Goal: Information Seeking & Learning: Learn about a topic

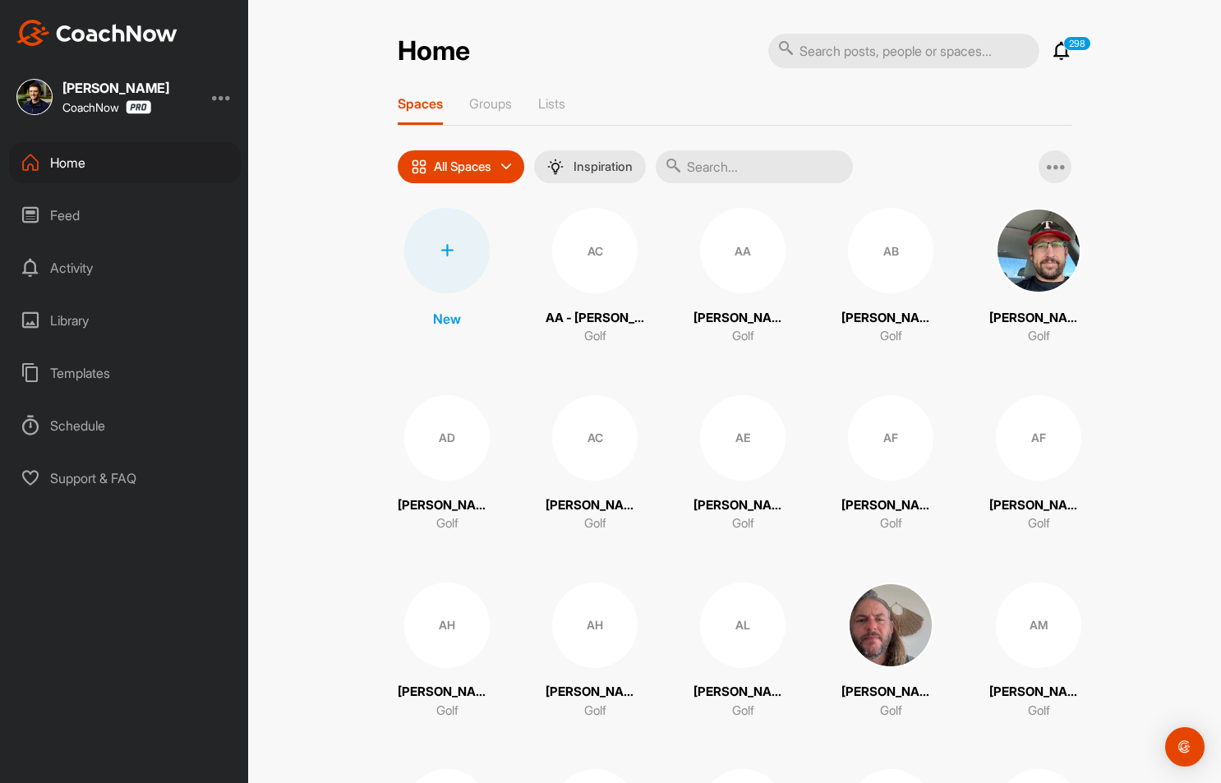
click at [890, 51] on input "text" at bounding box center [903, 51] width 271 height 35
paste input "[PERSON_NAME]"
type input "[PERSON_NAME]"
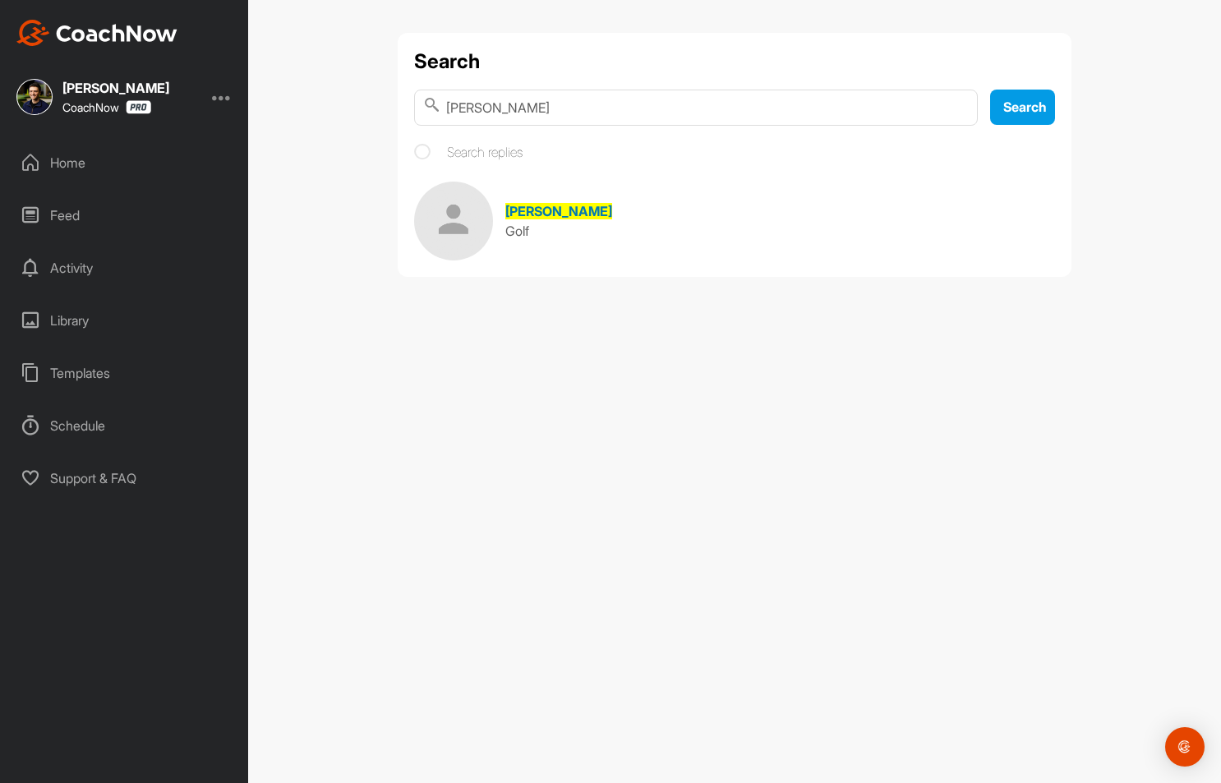
click at [503, 200] on link "Robert Riol Golf" at bounding box center [734, 221] width 641 height 79
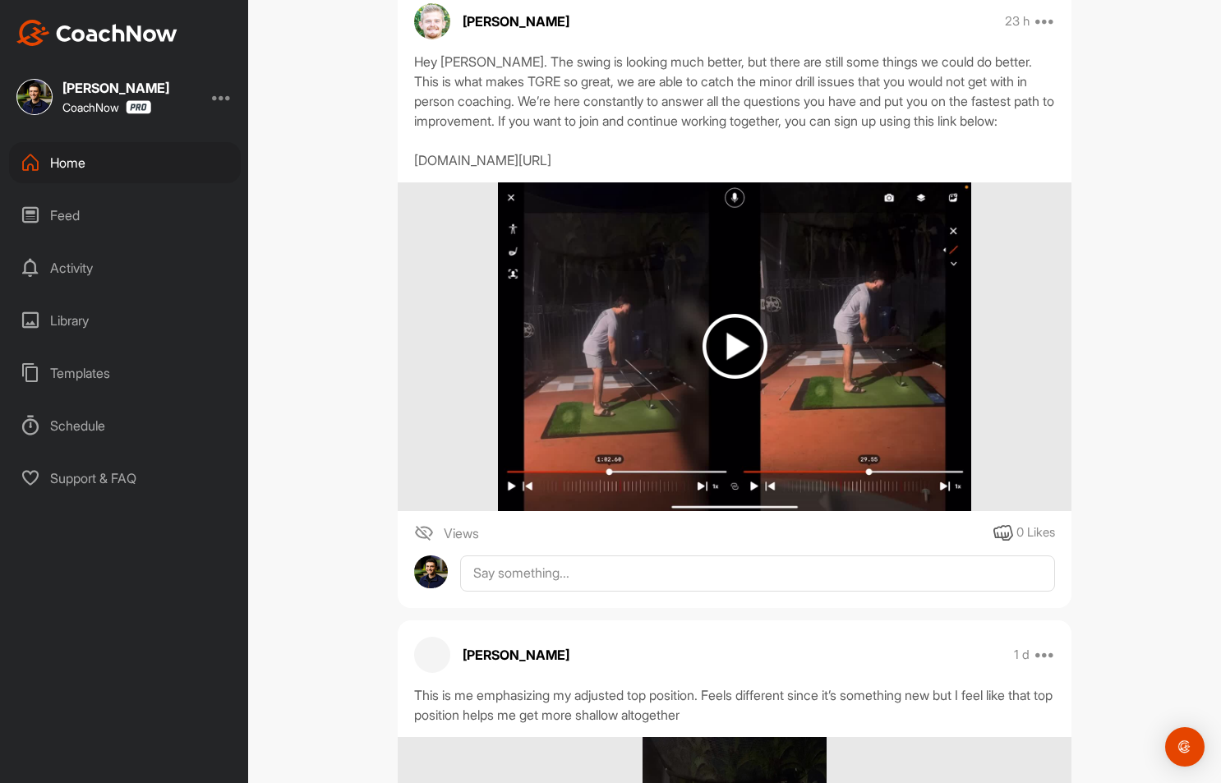
scroll to position [305, 0]
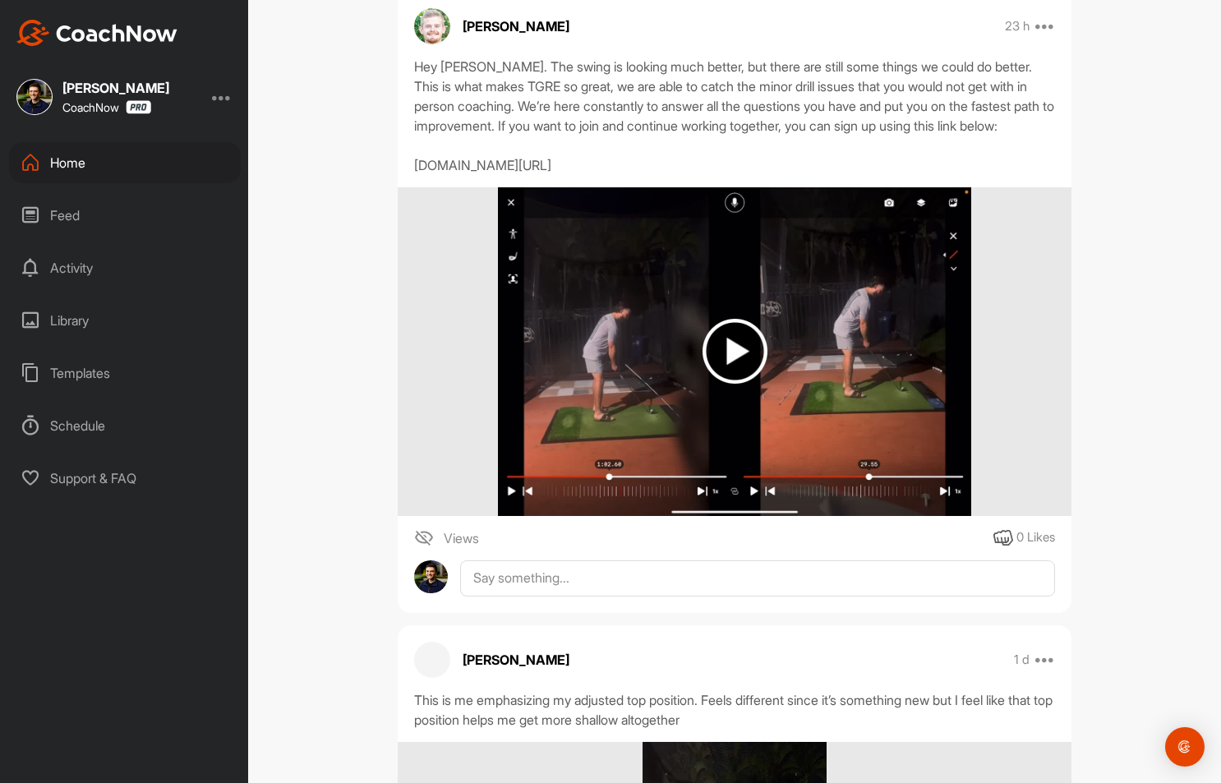
click at [474, 175] on div "Hey Robert. The swing is looking much better, but there are still some things w…" at bounding box center [734, 116] width 641 height 118
click at [587, 133] on div "Hey Robert. The swing is looking much better, but there are still some things w…" at bounding box center [734, 116] width 641 height 118
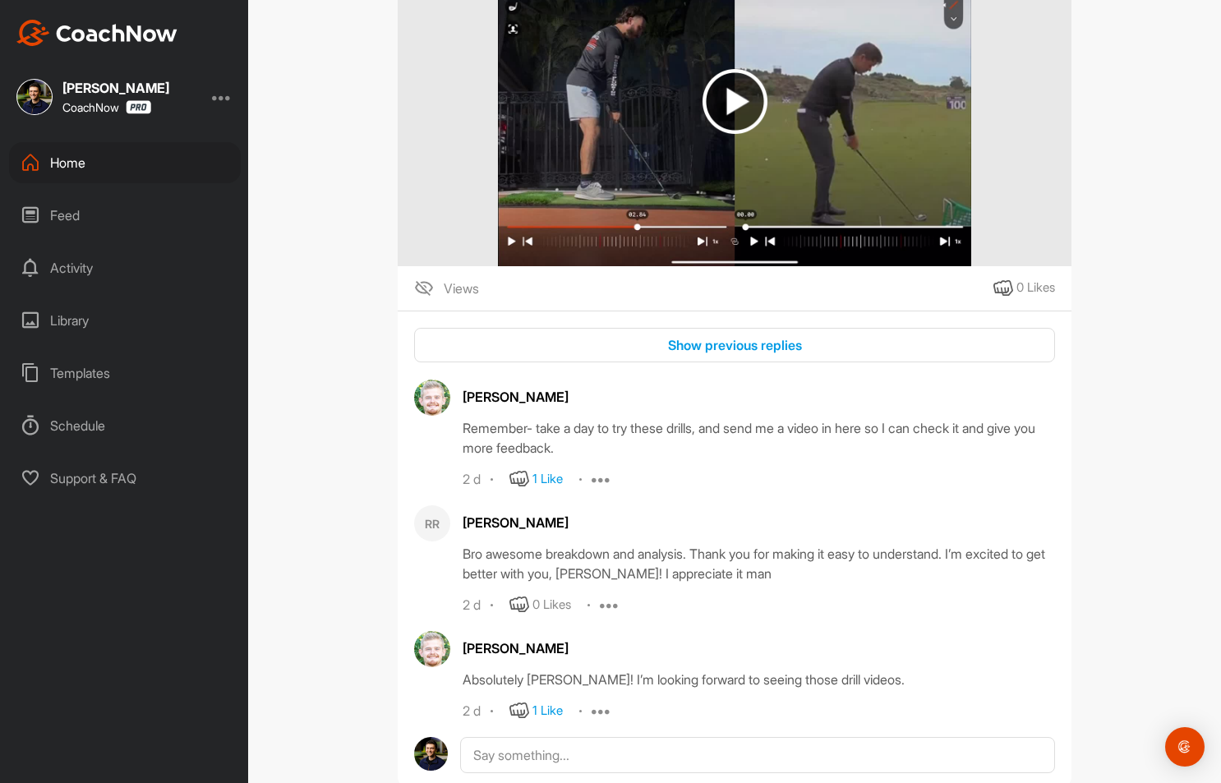
scroll to position [2365, 0]
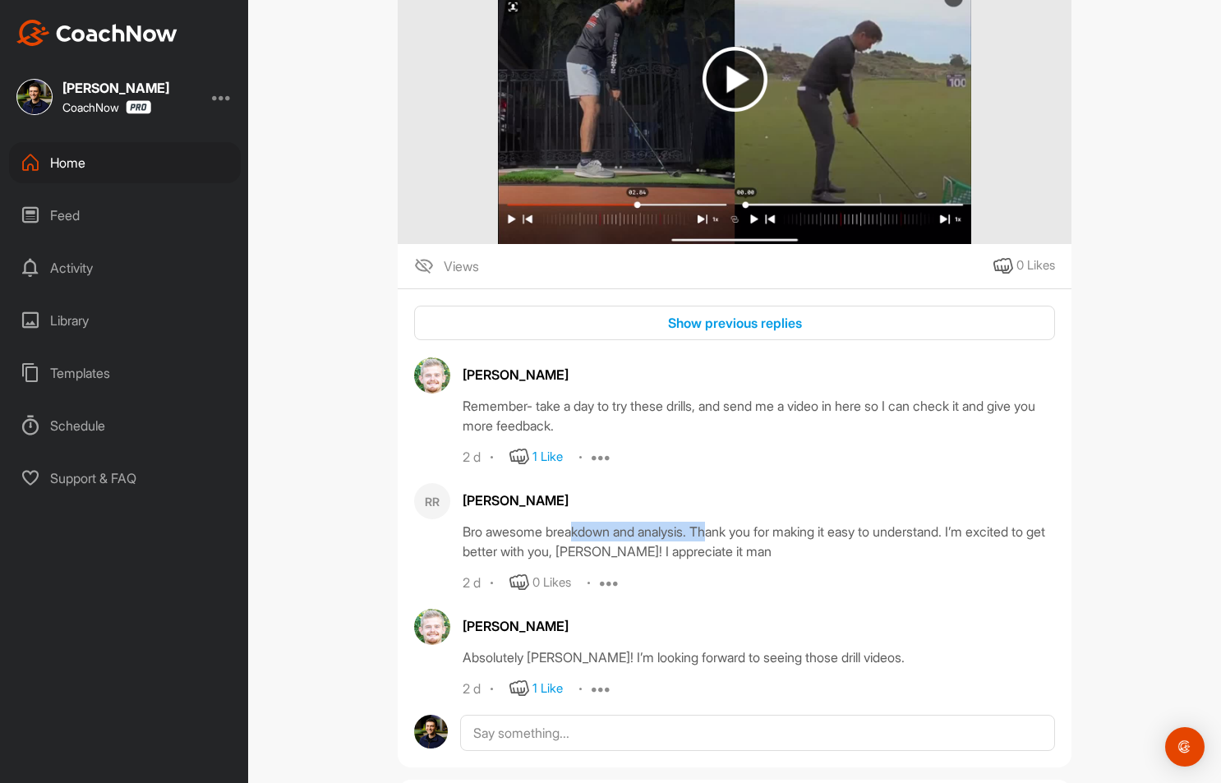
drag, startPoint x: 569, startPoint y: 573, endPoint x: 723, endPoint y: 582, distance: 154.7
click at [723, 561] on div "Bro awesome breakdown and analysis. Thank you for making it easy to understand.…" at bounding box center [759, 541] width 592 height 39
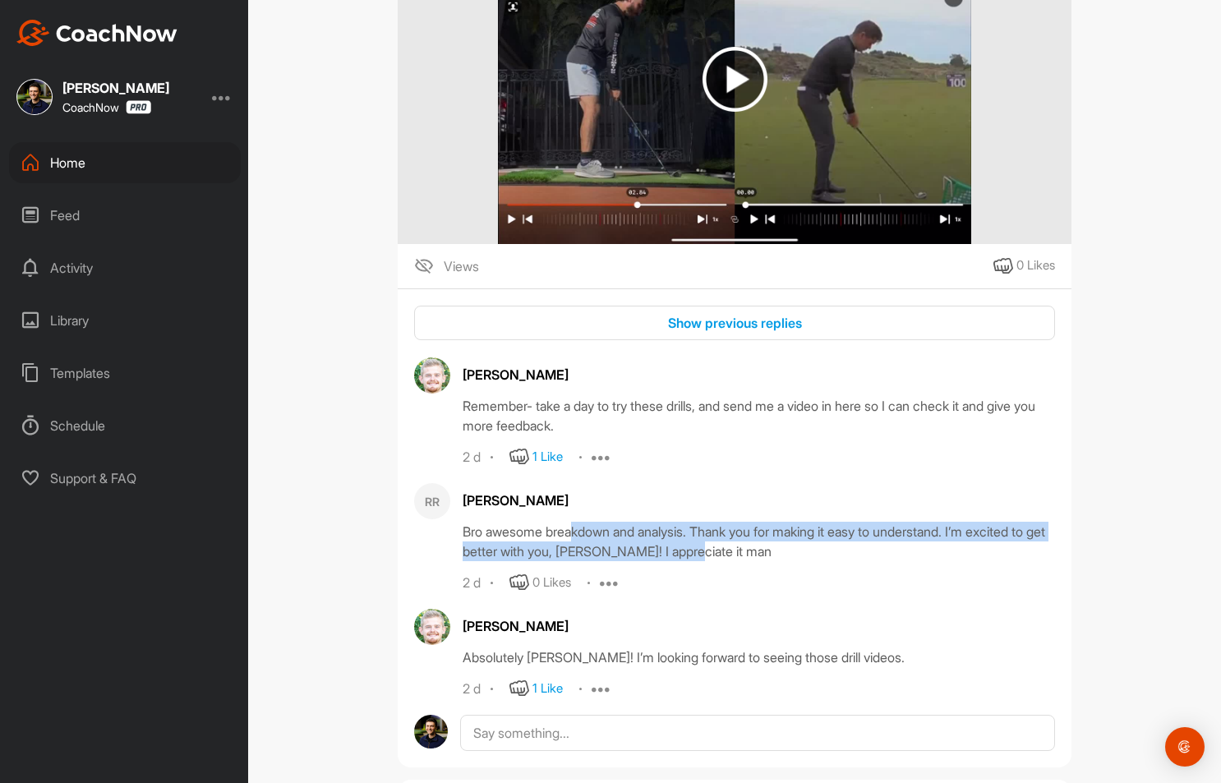
click at [723, 561] on div "Bro awesome breakdown and analysis. Thank you for making it easy to understand.…" at bounding box center [759, 541] width 592 height 39
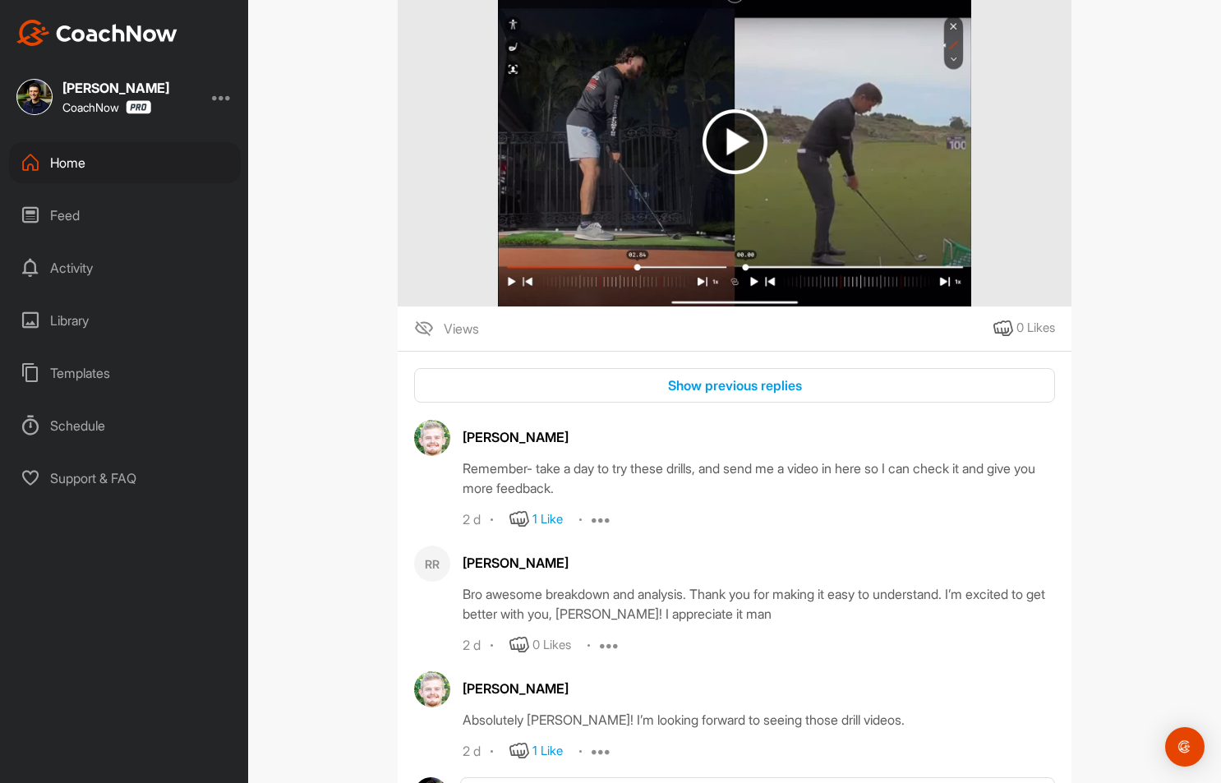
scroll to position [2298, 0]
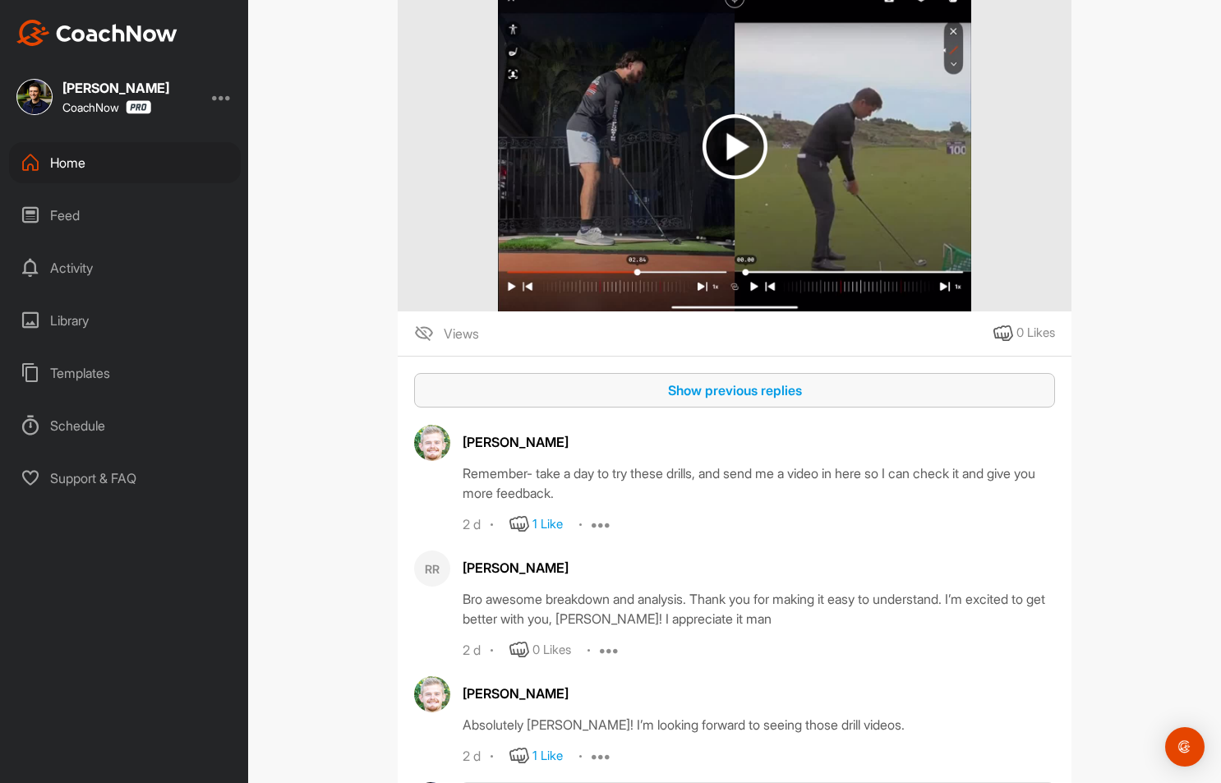
click at [700, 408] on button "Show previous replies" at bounding box center [734, 390] width 641 height 35
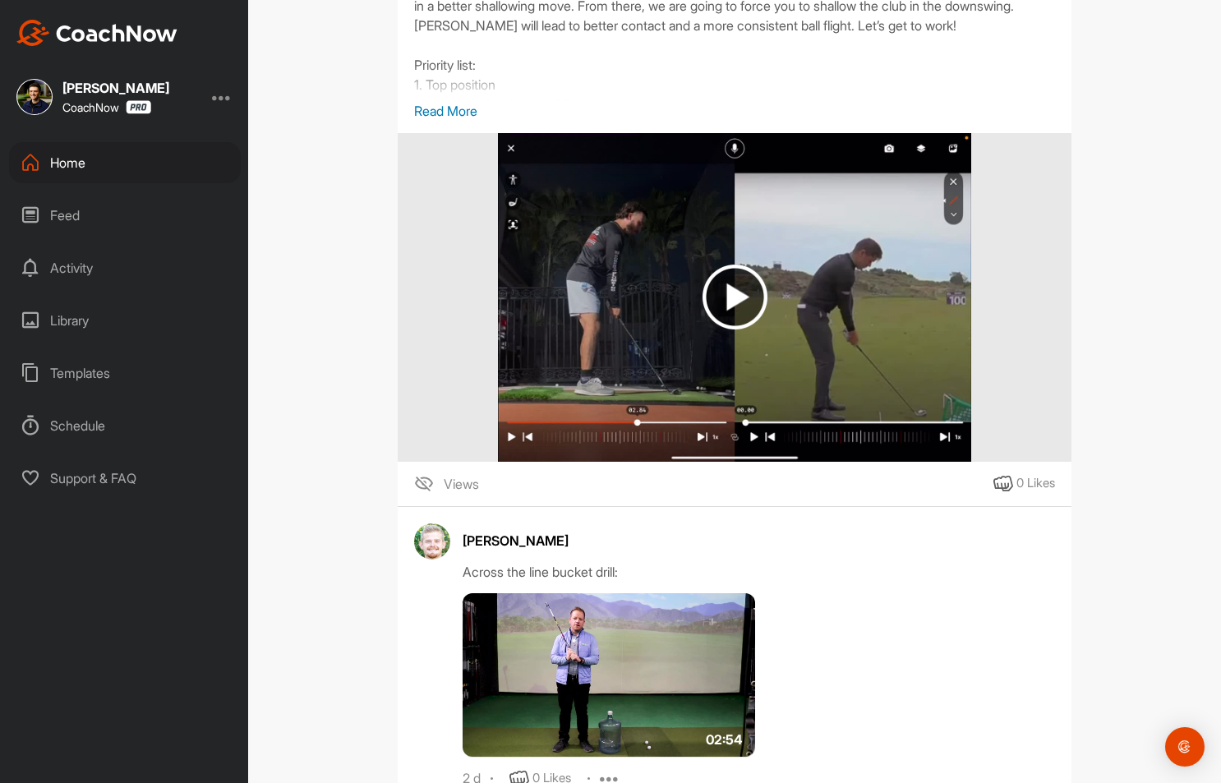
scroll to position [2093, 0]
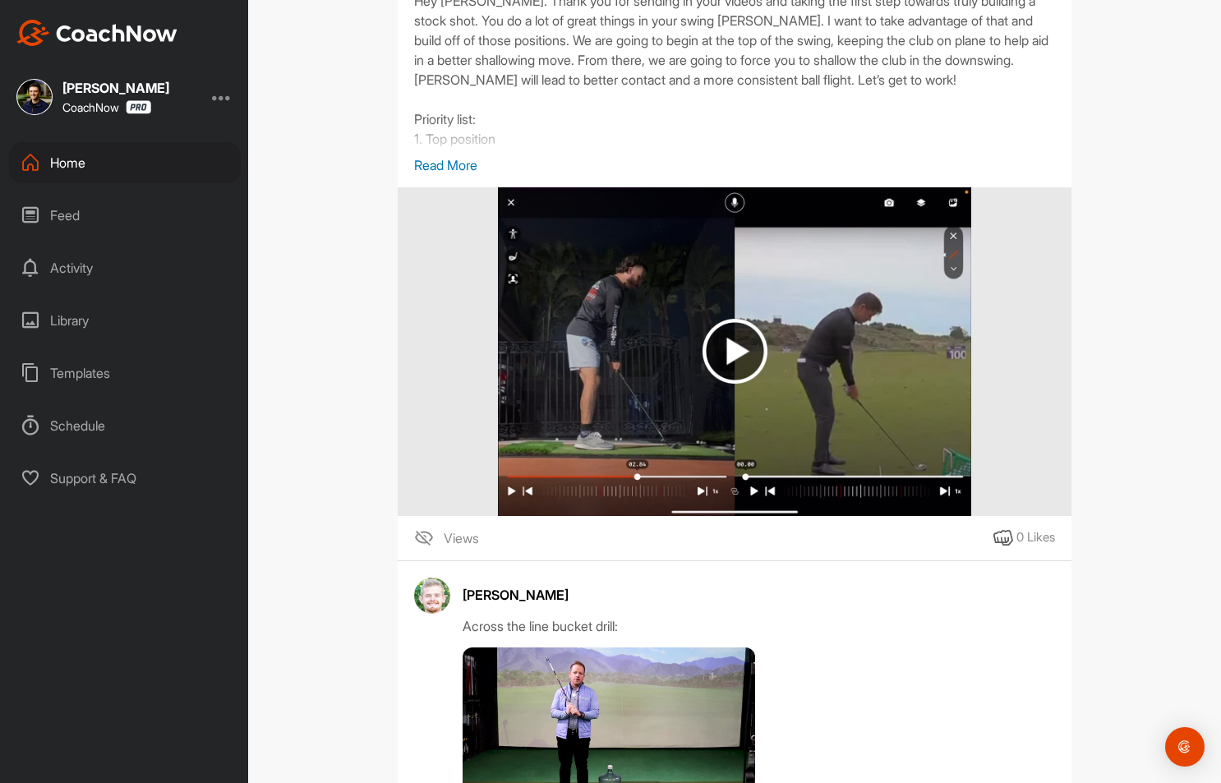
click at [702, 384] on img at bounding box center [734, 351] width 65 height 65
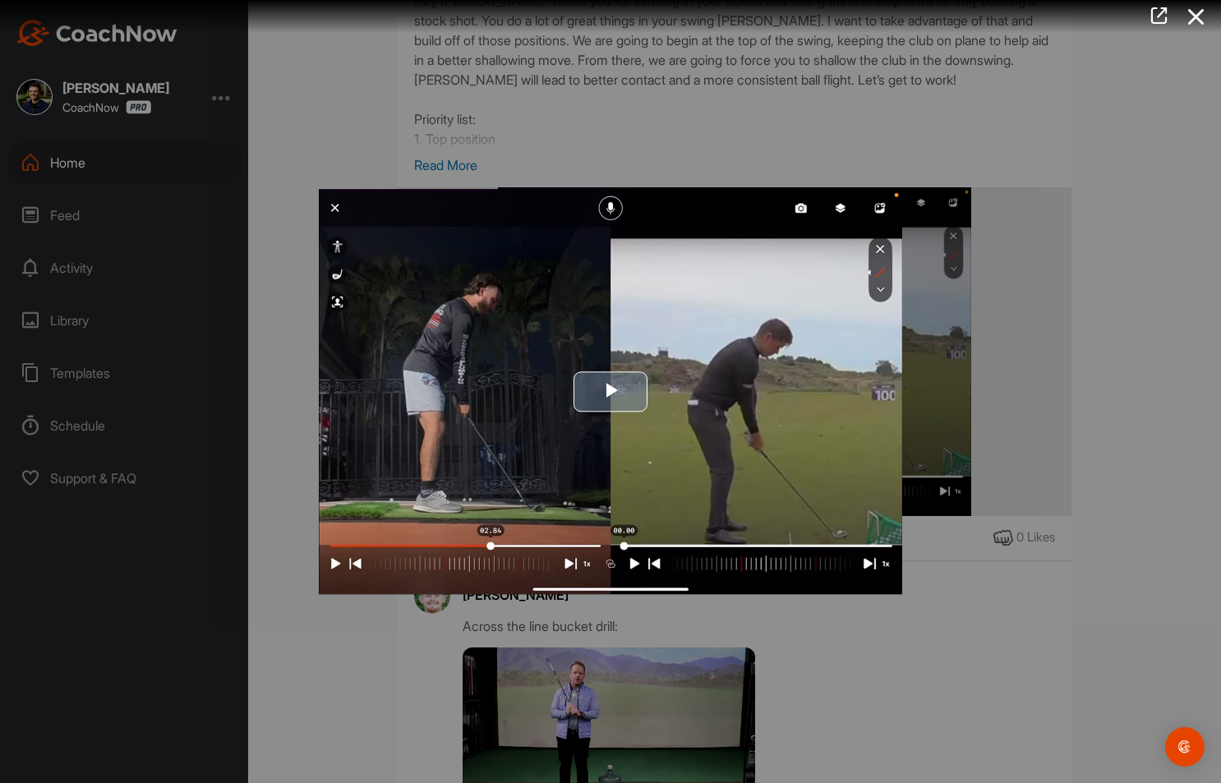
click at [610, 391] on span "Video Player" at bounding box center [610, 391] width 0 height 0
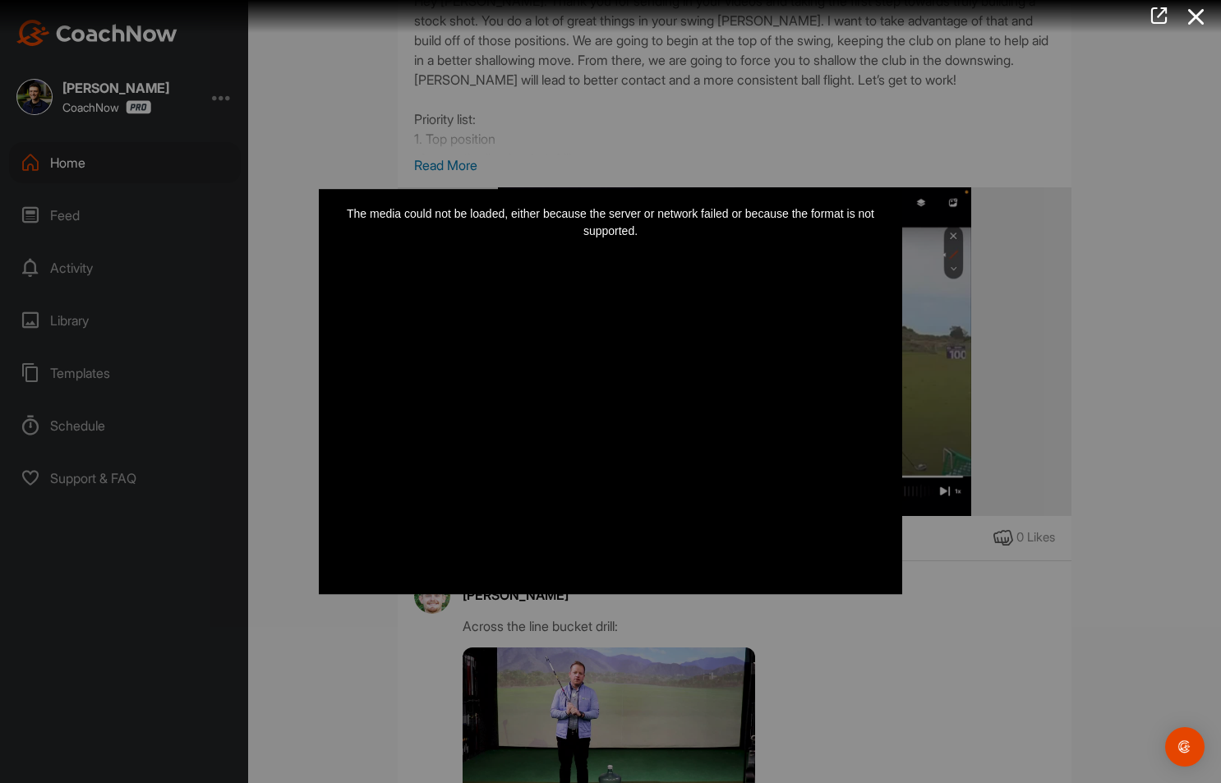
click at [632, 452] on div "The media could not be loaded, either because the server or network failed or b…" at bounding box center [610, 391] width 583 height 405
click at [333, 556] on div "The media could not be loaded, either because the server or network failed or b…" at bounding box center [610, 391] width 583 height 405
click at [1020, 274] on div at bounding box center [610, 391] width 1221 height 783
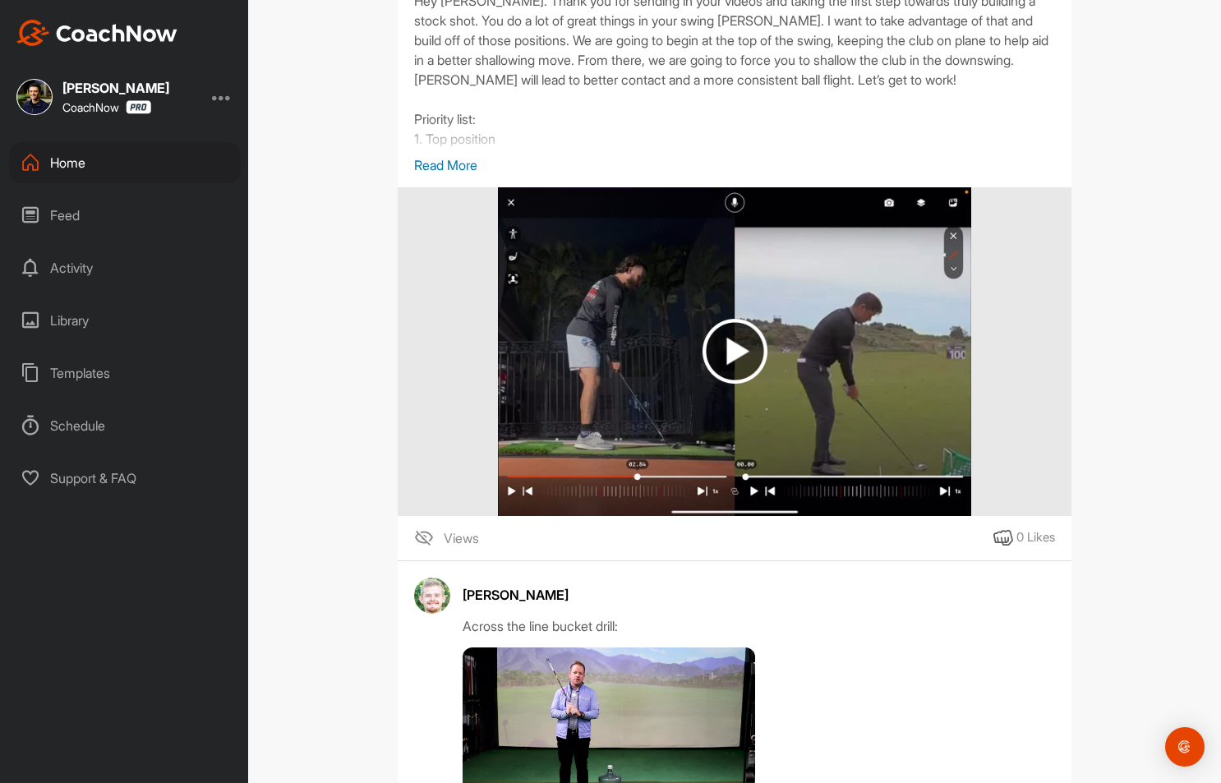
click at [661, 415] on img at bounding box center [734, 351] width 472 height 329
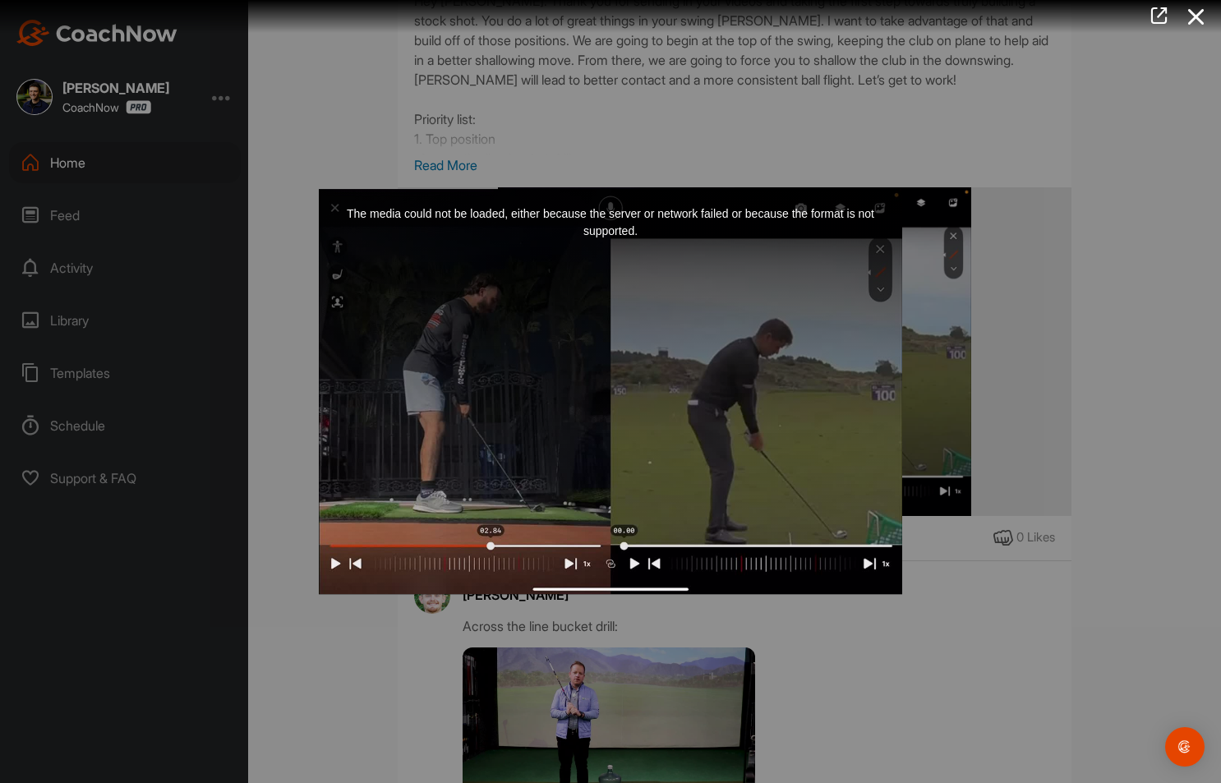
click at [637, 392] on div "The media could not be loaded, either because the server or network failed or b…" at bounding box center [610, 391] width 583 height 405
click at [989, 347] on div at bounding box center [610, 391] width 1221 height 783
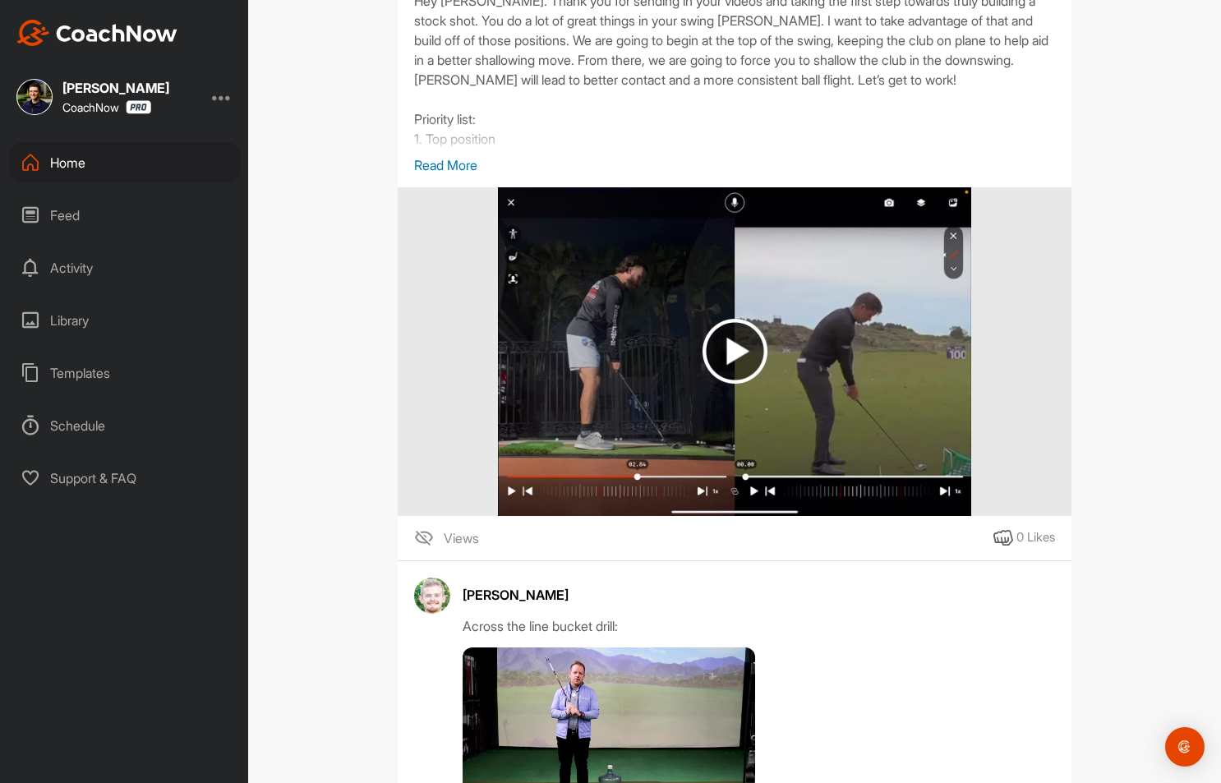
scroll to position [1781, 0]
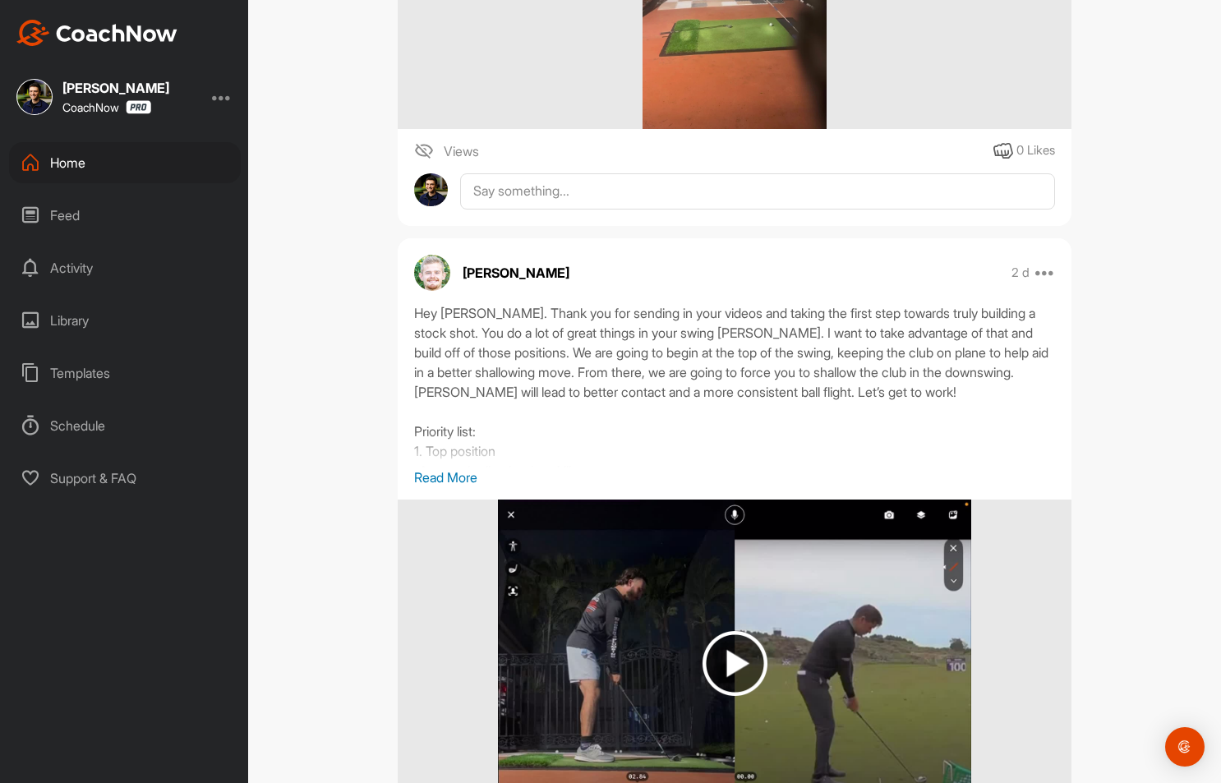
click at [450, 487] on p "Read More" at bounding box center [734, 477] width 641 height 20
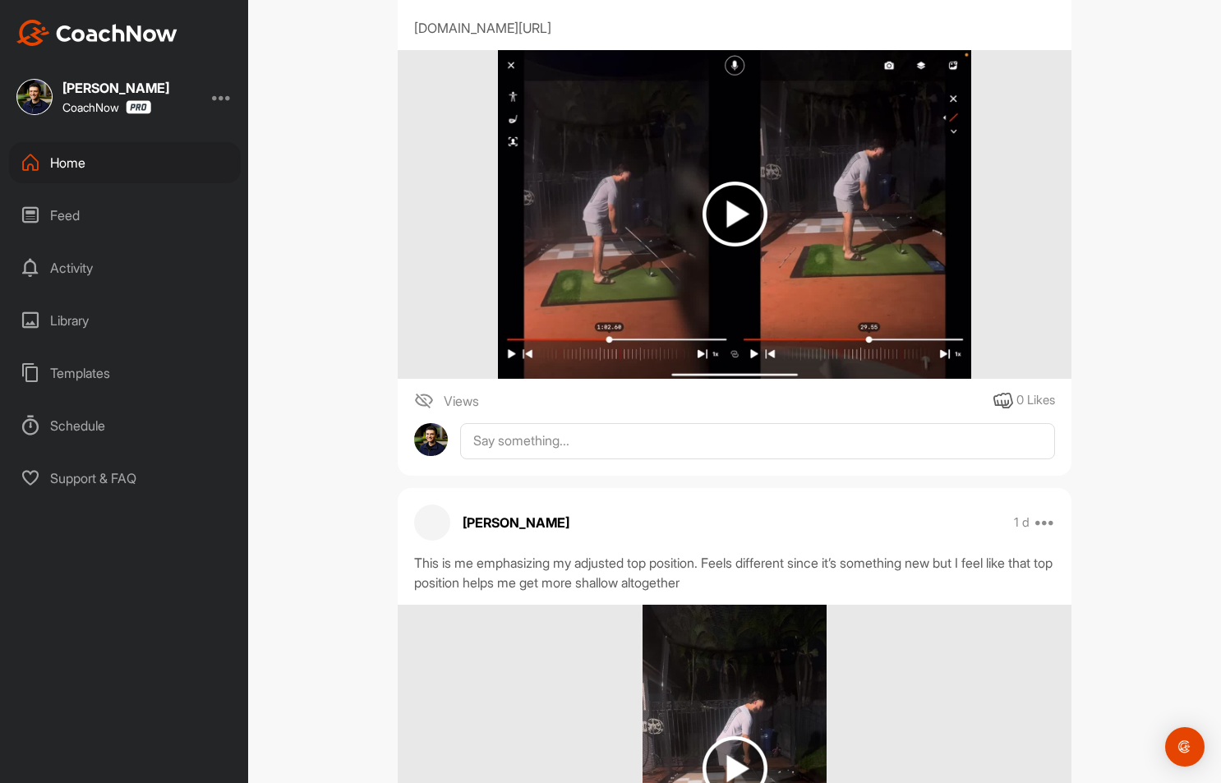
scroll to position [426, 0]
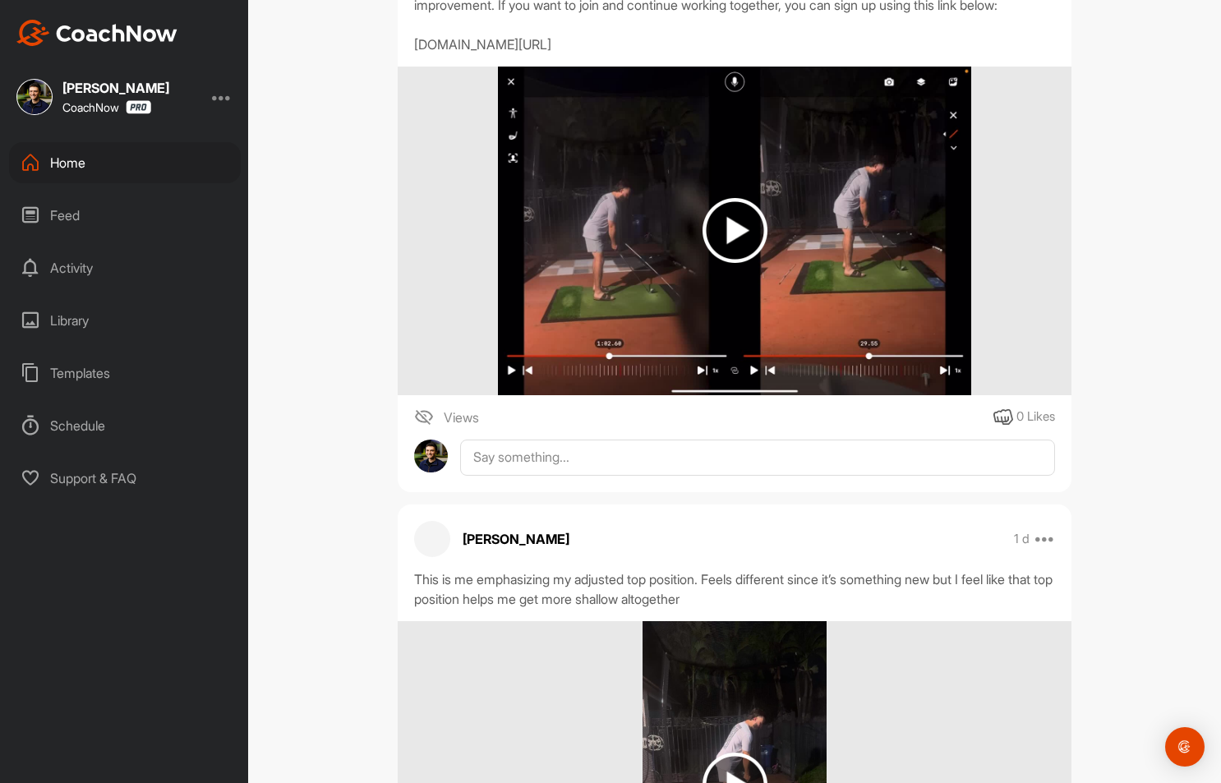
click at [709, 256] on img at bounding box center [734, 230] width 65 height 65
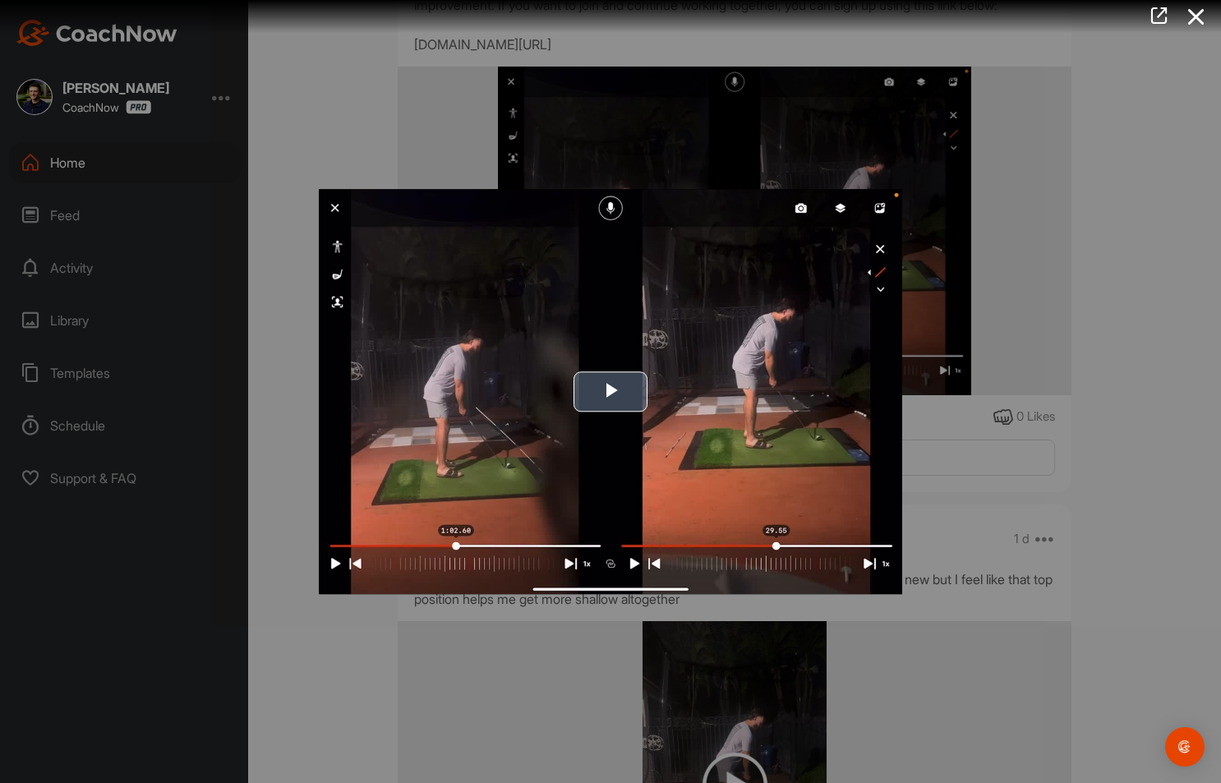
click at [671, 389] on img "Video Player" at bounding box center [610, 391] width 583 height 405
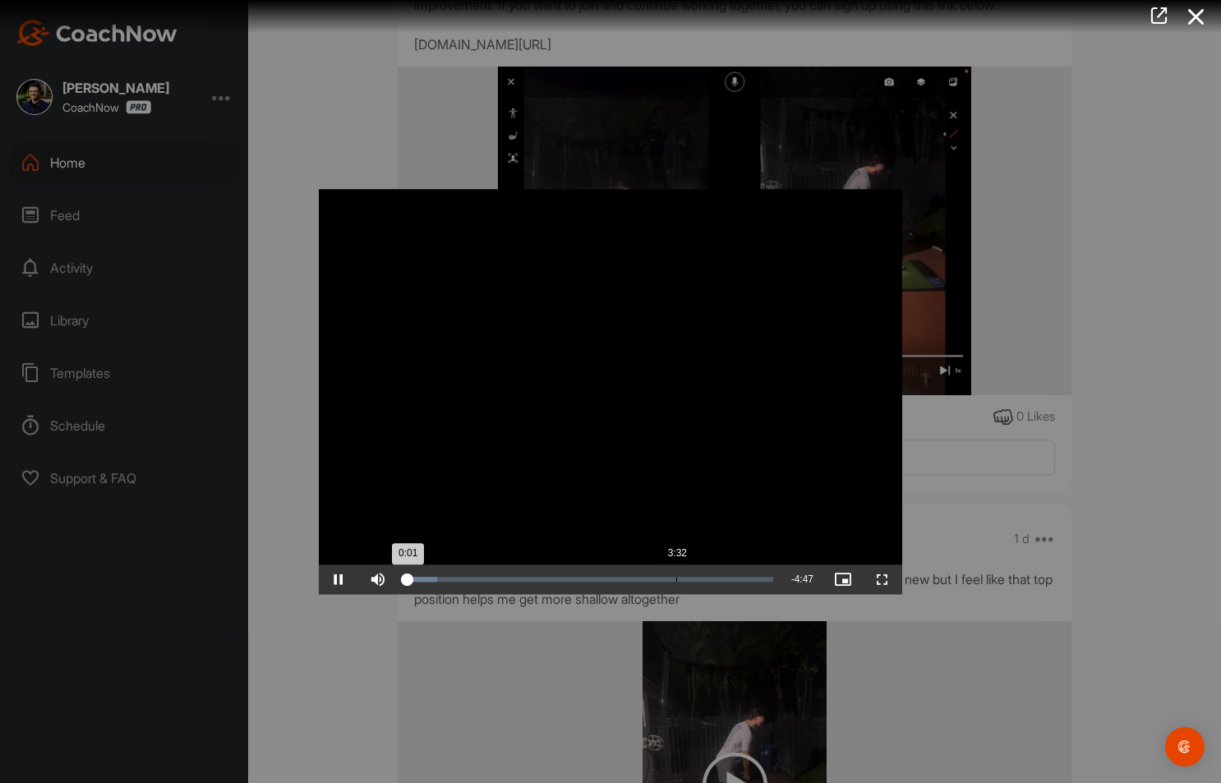
click at [675, 577] on div "Loaded : 8.60% 3:32 0:01" at bounding box center [589, 579] width 367 height 5
click at [1050, 269] on div at bounding box center [610, 391] width 1221 height 783
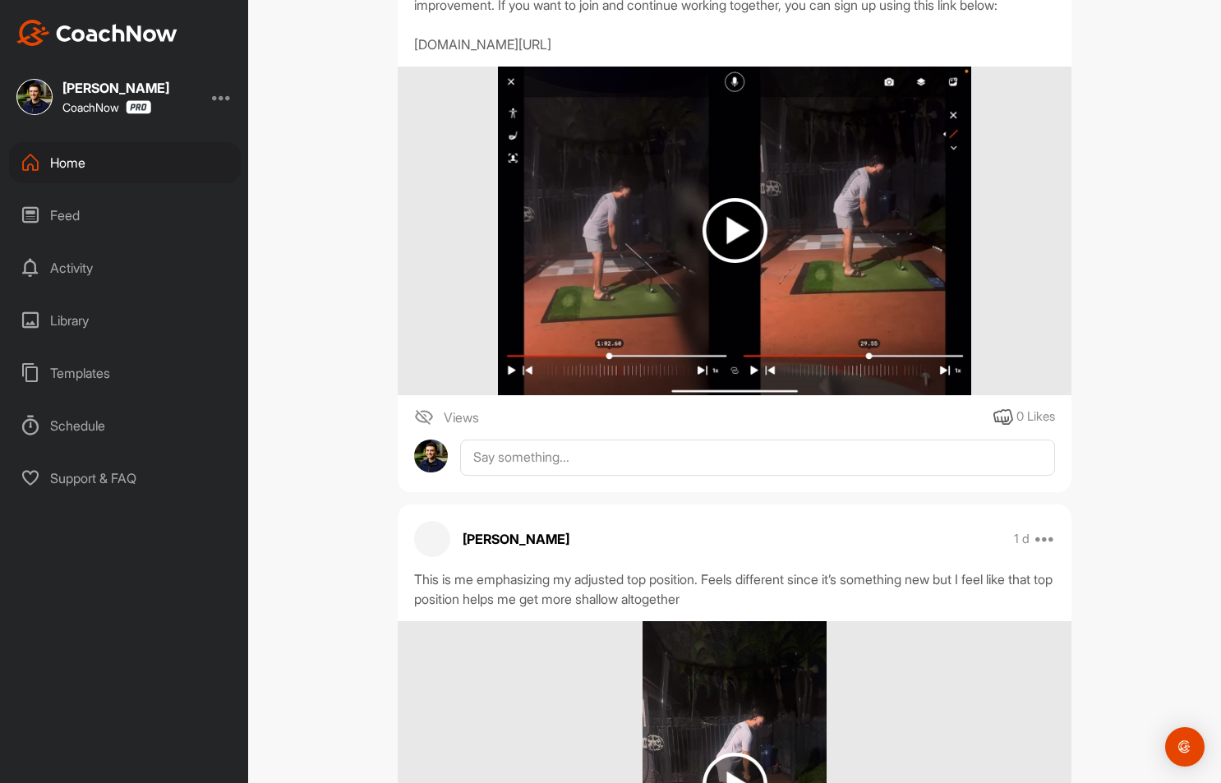
scroll to position [0, 0]
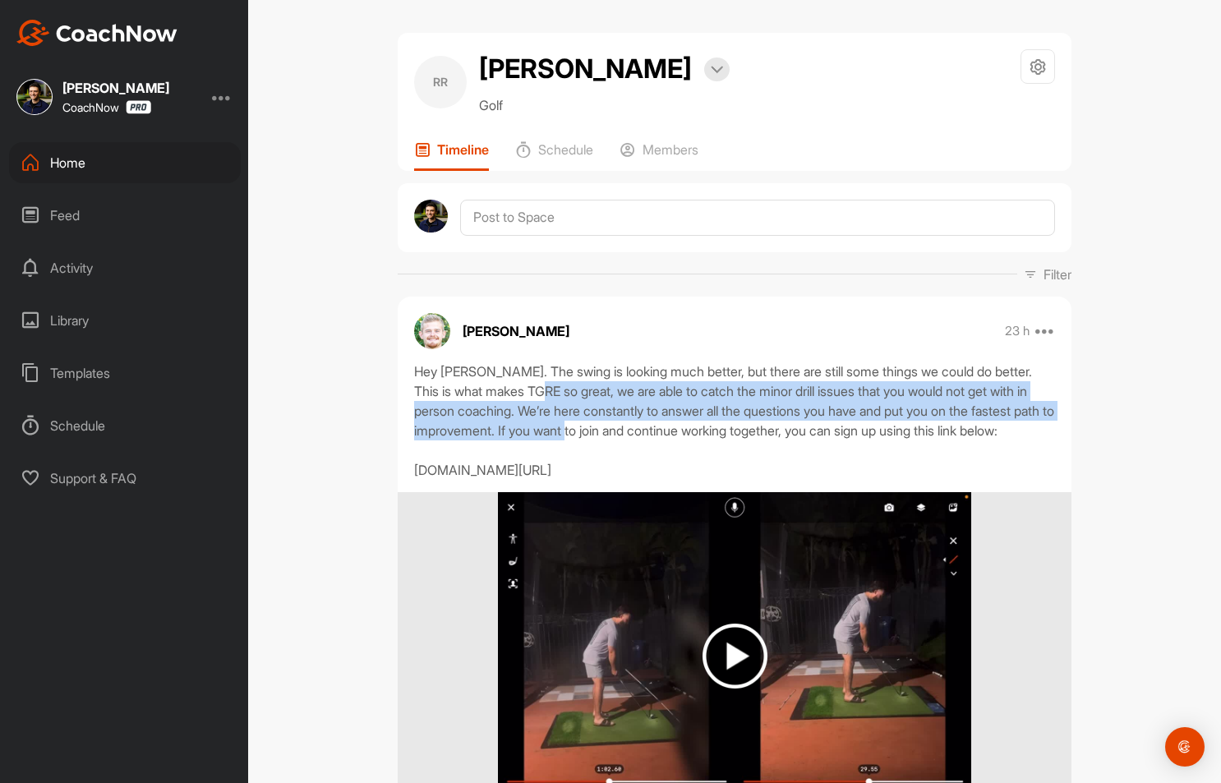
drag, startPoint x: 549, startPoint y: 391, endPoint x: 650, endPoint y: 429, distance: 107.9
click at [650, 429] on div "Hey Robert. The swing is looking much better, but there are still some things w…" at bounding box center [734, 421] width 641 height 118
drag, startPoint x: 572, startPoint y: 439, endPoint x: 468, endPoint y: 390, distance: 114.3
click at [468, 390] on div "Hey Robert. The swing is looking much better, but there are still some things w…" at bounding box center [734, 421] width 641 height 118
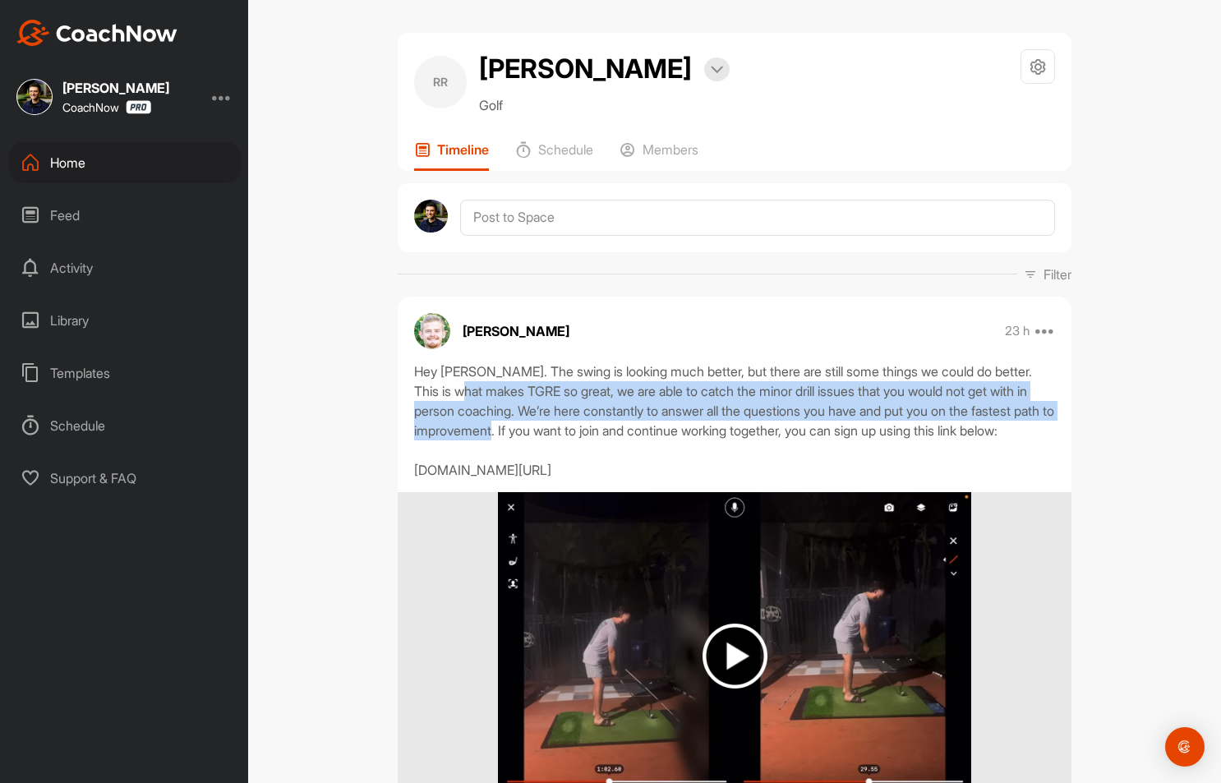
click at [468, 390] on div "Hey Robert. The swing is looking much better, but there are still some things w…" at bounding box center [734, 421] width 641 height 118
drag, startPoint x: 435, startPoint y: 396, endPoint x: 517, endPoint y: 473, distance: 112.2
click at [517, 473] on div "Hey Robert. The swing is looking much better, but there are still some things w…" at bounding box center [734, 421] width 641 height 118
drag, startPoint x: 583, startPoint y: 459, endPoint x: 467, endPoint y: 382, distance: 139.2
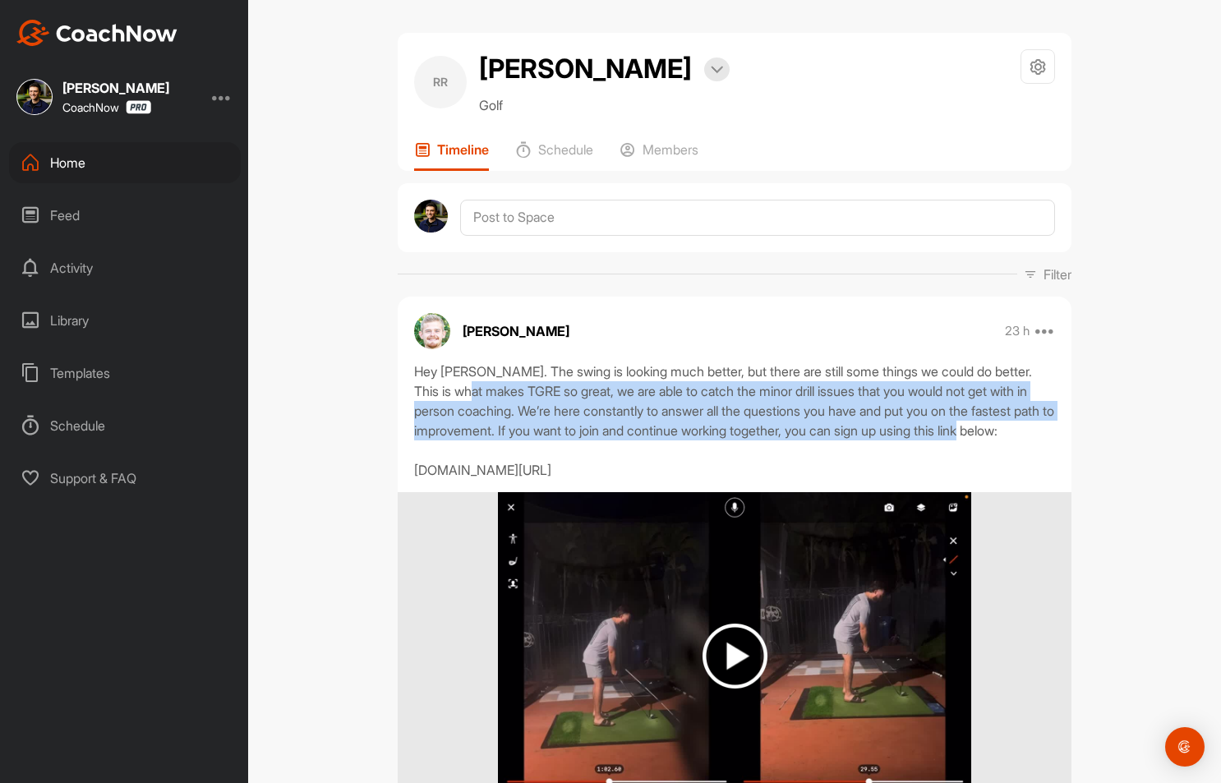
click at [467, 382] on div "Hey Robert. The swing is looking much better, but there are still some things w…" at bounding box center [734, 421] width 641 height 118
drag, startPoint x: 417, startPoint y: 383, endPoint x: 698, endPoint y: 497, distance: 303.3
click at [698, 480] on div "Hey Robert. The swing is looking much better, but there are still some things w…" at bounding box center [734, 421] width 641 height 118
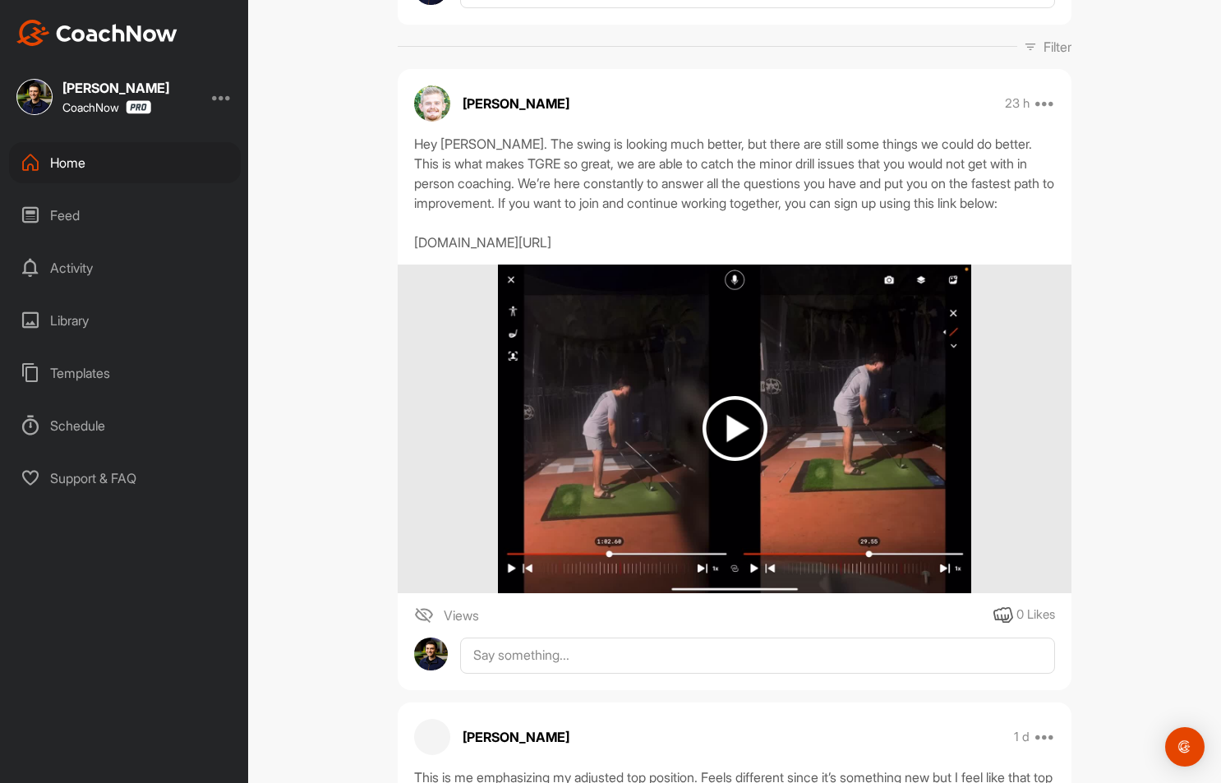
scroll to position [229, 0]
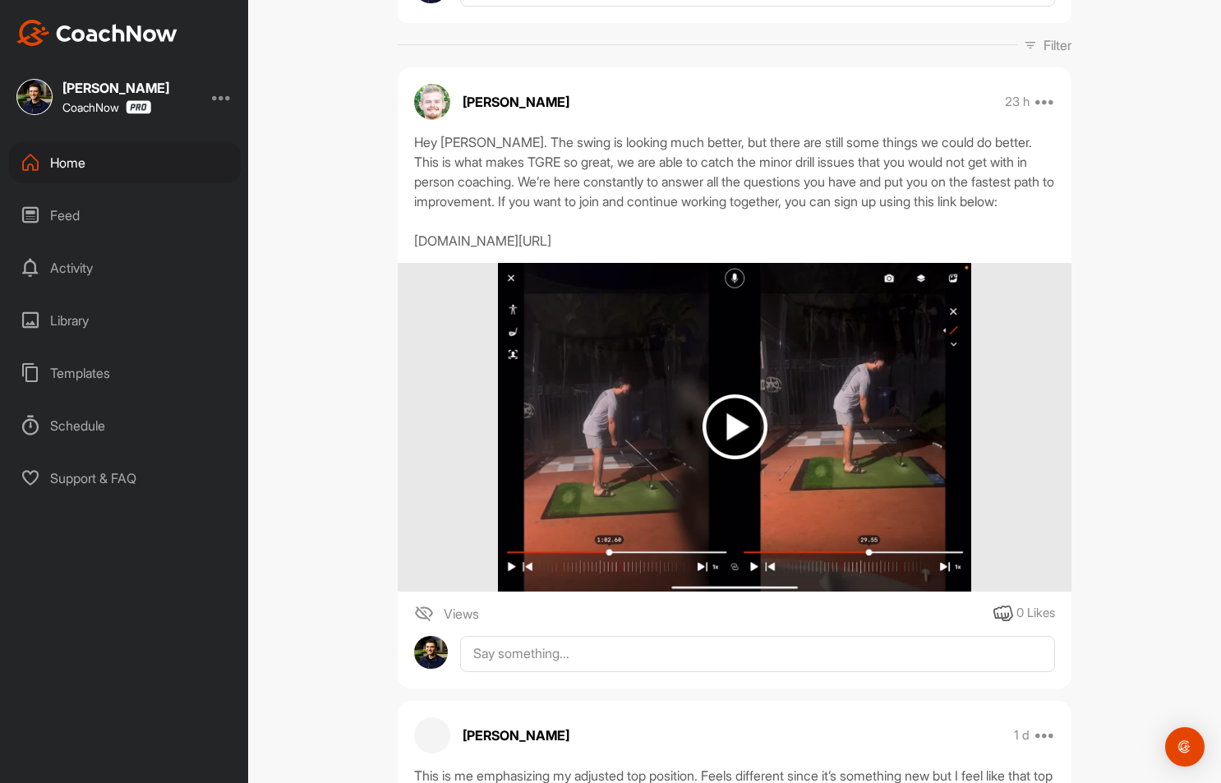
drag, startPoint x: 699, startPoint y: 263, endPoint x: 433, endPoint y: 265, distance: 266.2
click at [433, 251] on div "Hey Robert. The swing is looking much better, but there are still some things w…" at bounding box center [734, 191] width 641 height 118
click at [715, 494] on img at bounding box center [734, 427] width 472 height 329
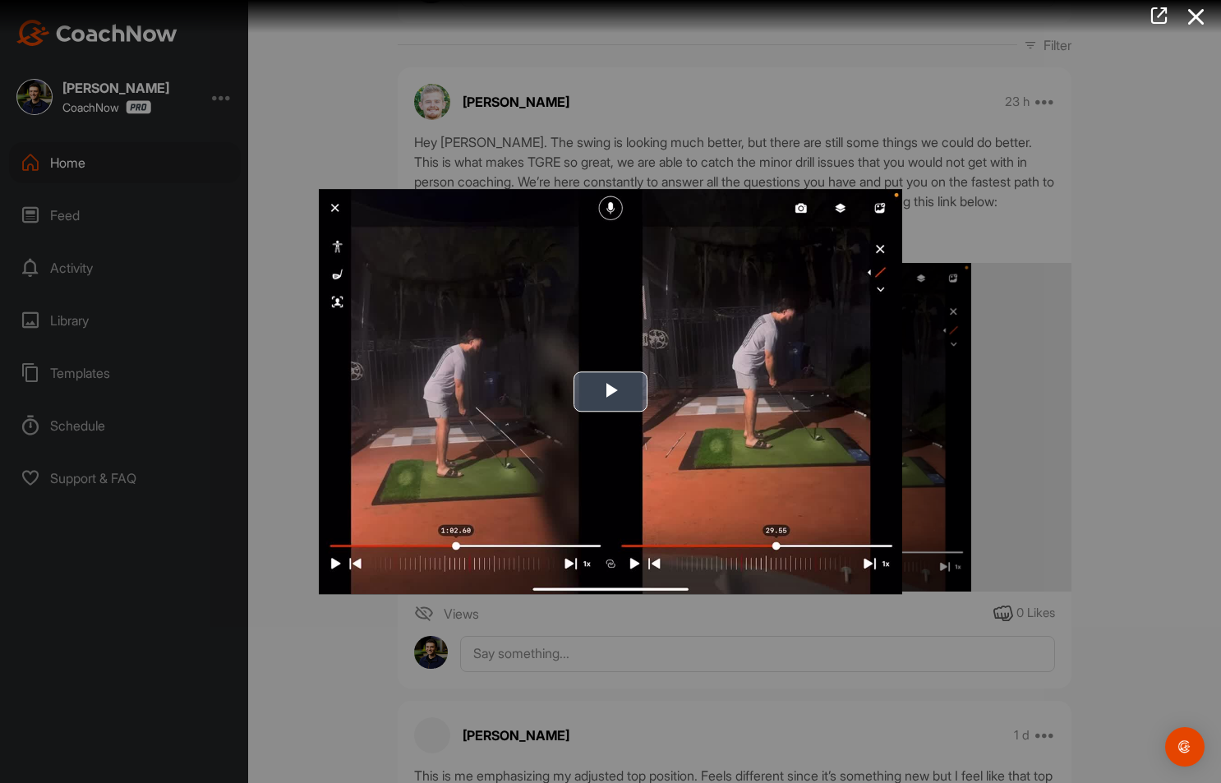
click at [661, 403] on img "Video Player" at bounding box center [610, 391] width 583 height 405
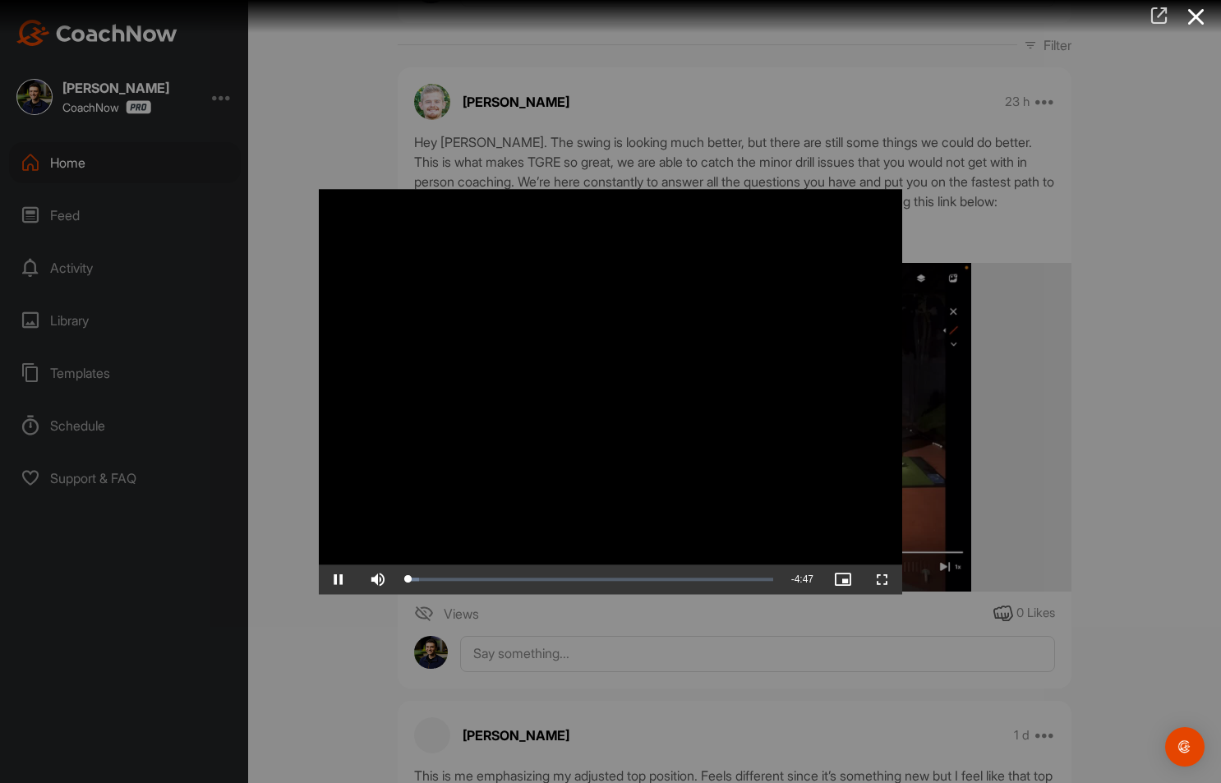
click at [1157, 15] on icon at bounding box center [1158, 16] width 19 height 18
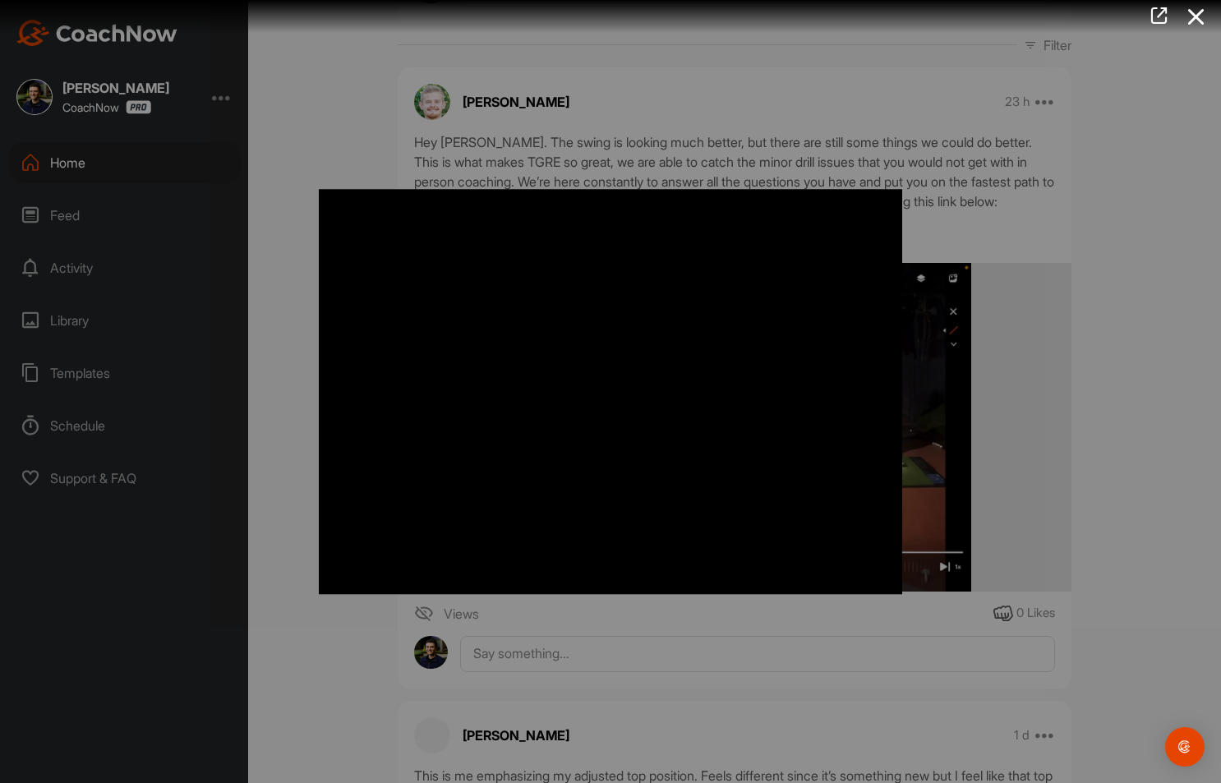
click at [589, 472] on video "Video Player" at bounding box center [610, 391] width 583 height 405
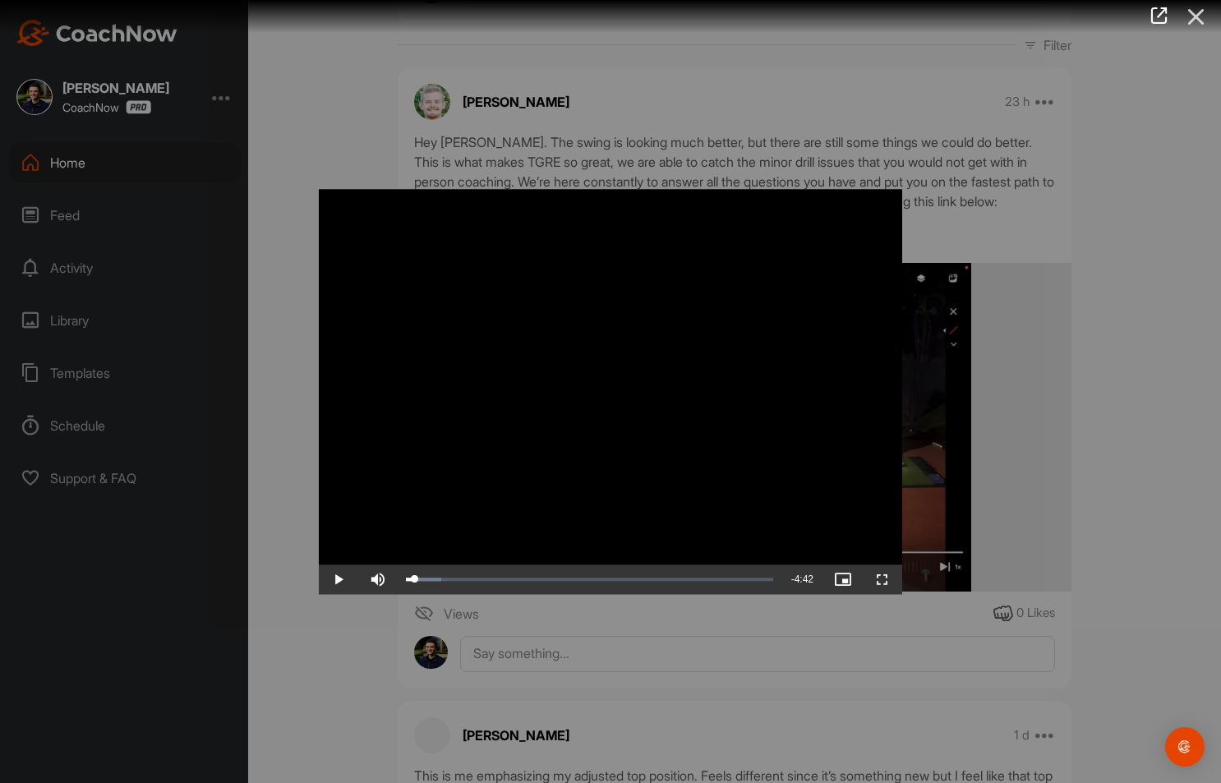
click at [1190, 21] on icon at bounding box center [1196, 17] width 38 height 30
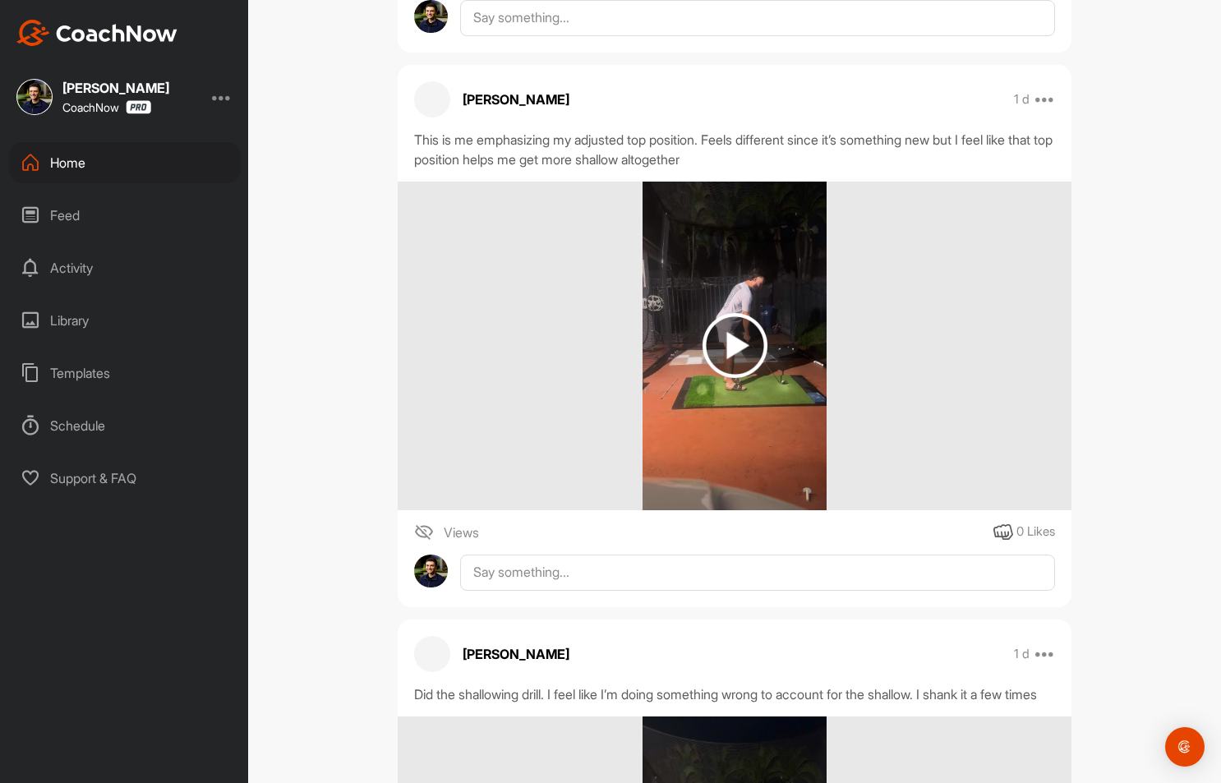
scroll to position [370, 0]
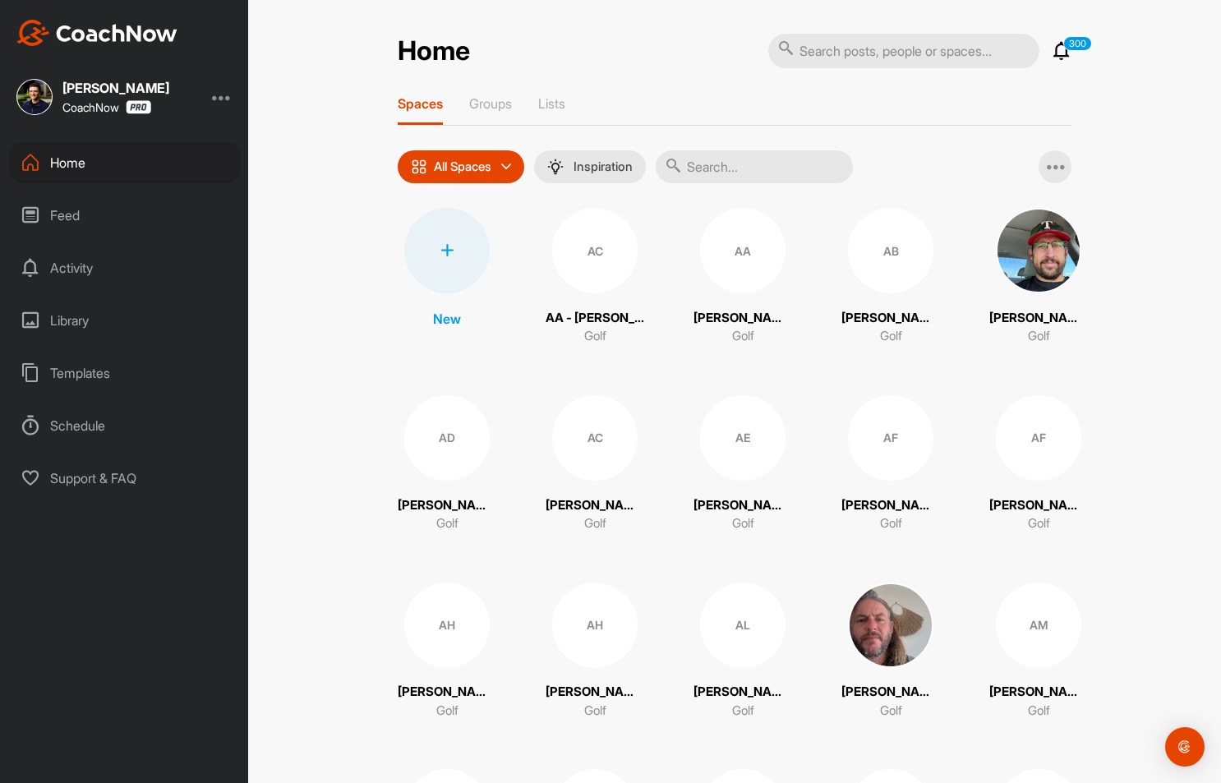
click at [929, 47] on input "text" at bounding box center [903, 51] width 271 height 35
paste input "[PERSON_NAME]"
type input "[PERSON_NAME]"
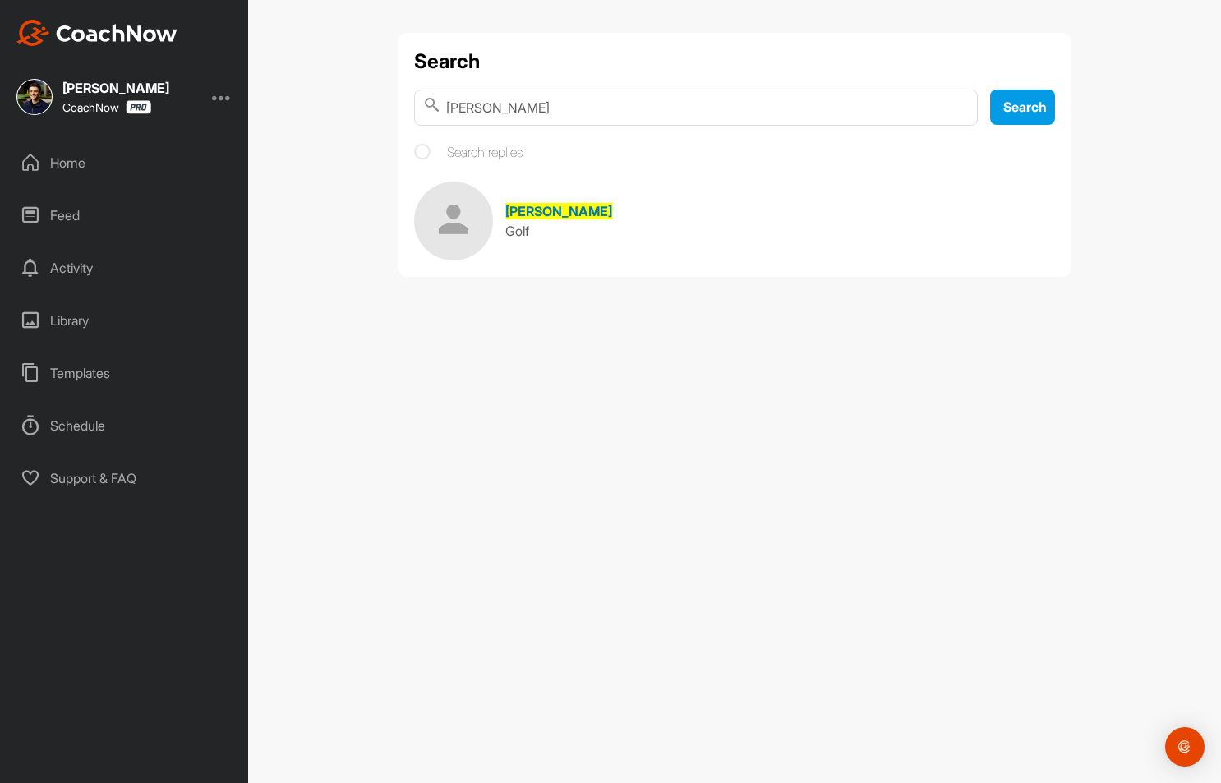
click at [467, 219] on img at bounding box center [453, 221] width 79 height 79
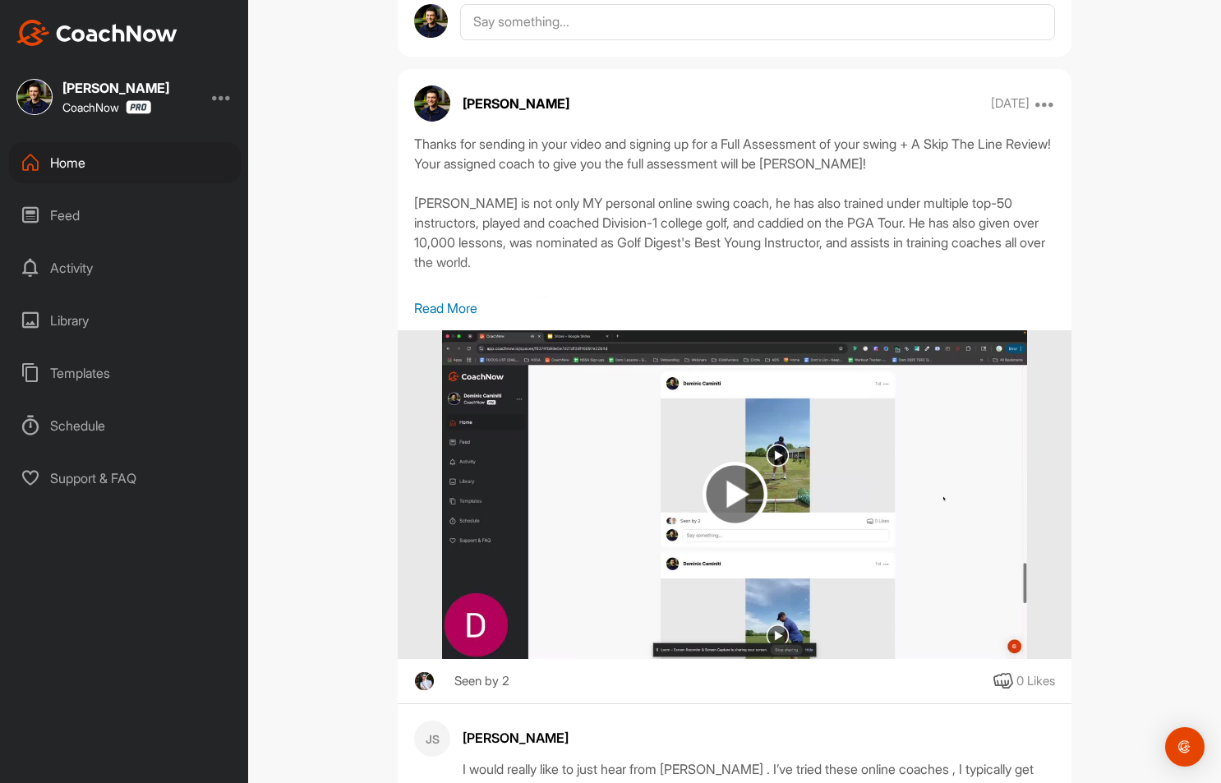
scroll to position [2035, 0]
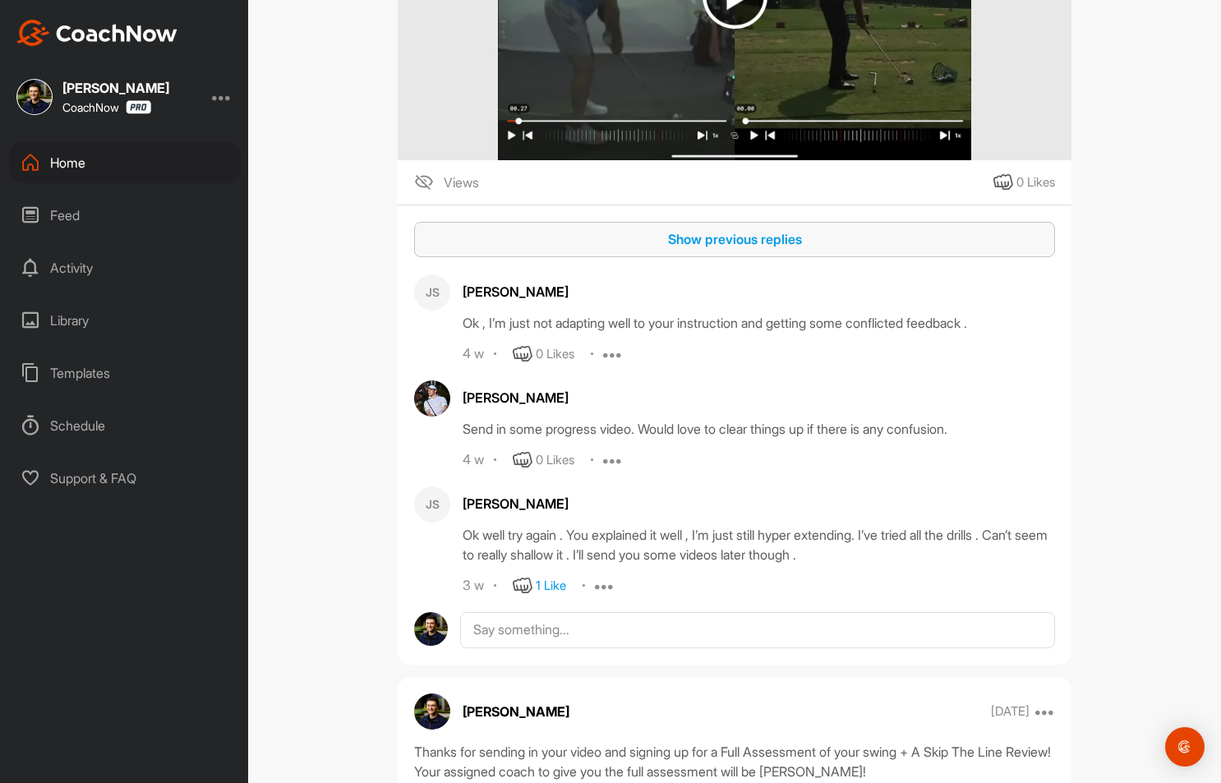
click at [514, 257] on button "Show previous replies" at bounding box center [734, 239] width 641 height 35
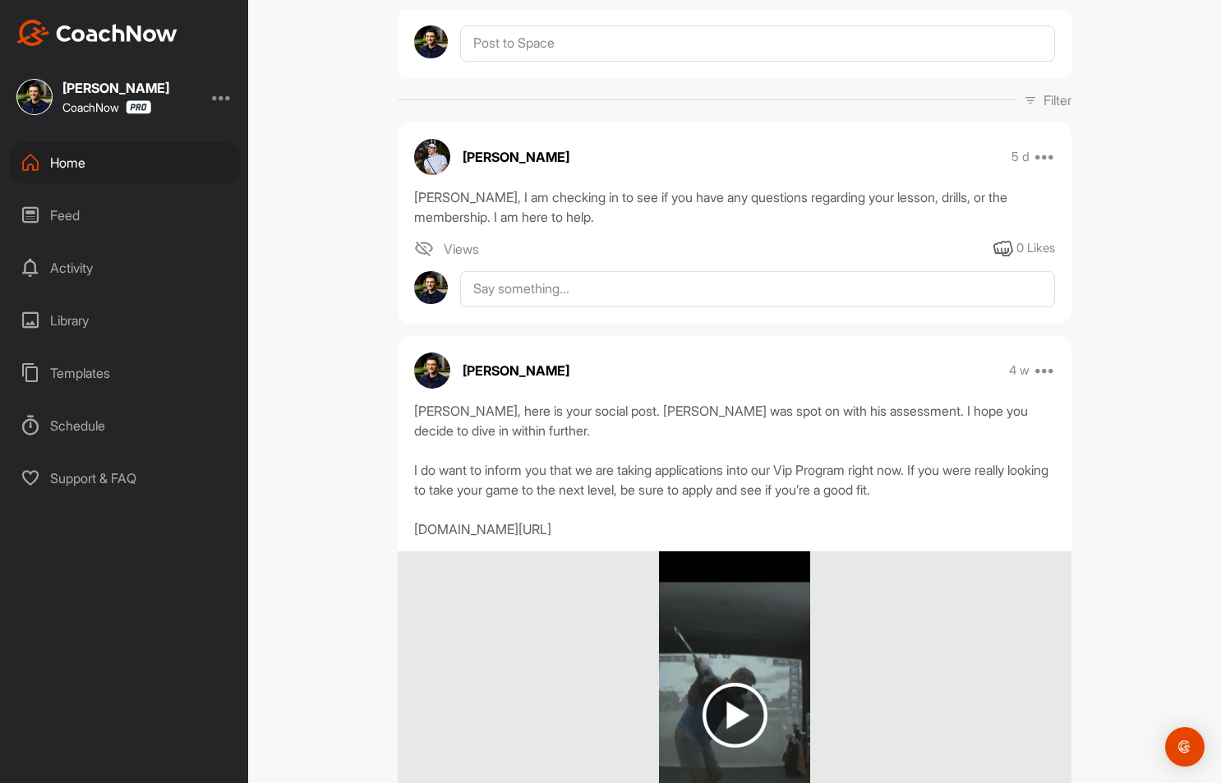
scroll to position [0, 0]
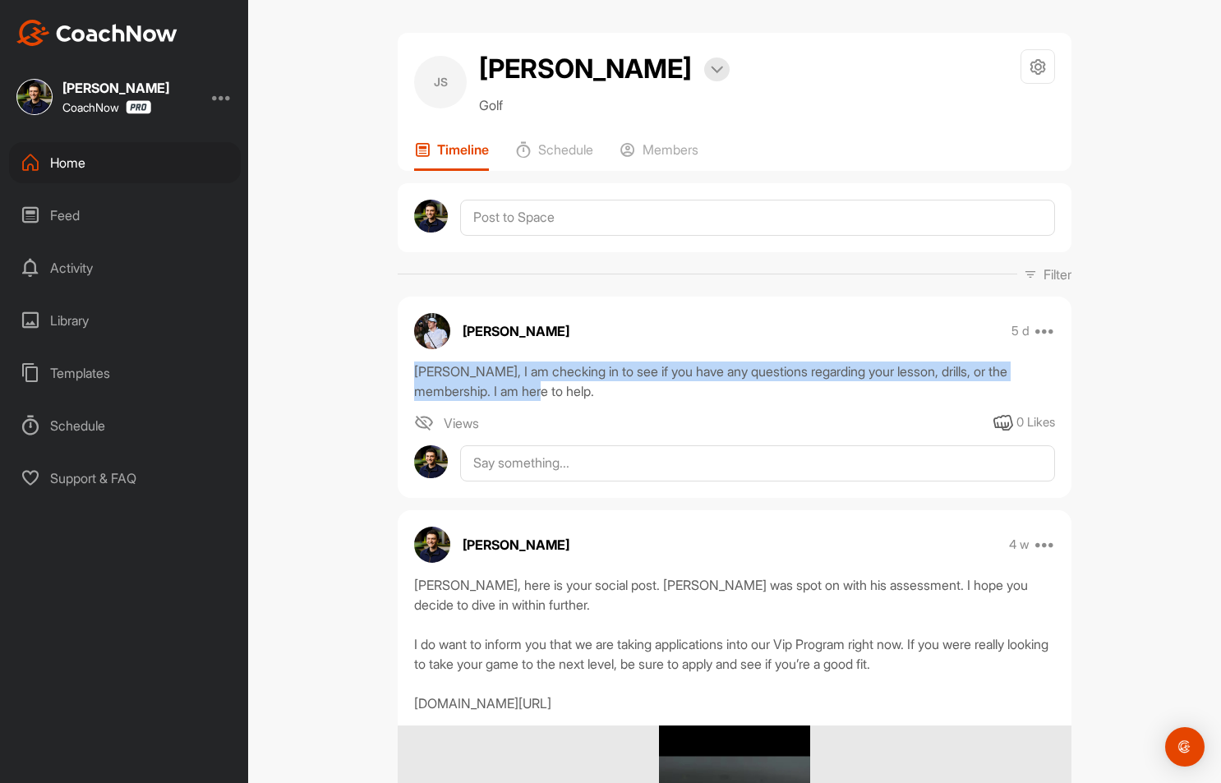
drag, startPoint x: 408, startPoint y: 366, endPoint x: 541, endPoint y: 393, distance: 136.5
click at [541, 393] on div "[PERSON_NAME], I am checking in to see if you have any questions regarding your…" at bounding box center [734, 381] width 641 height 39
drag, startPoint x: 581, startPoint y: 395, endPoint x: 405, endPoint y: 371, distance: 177.4
click at [405, 371] on div "[PERSON_NAME], I am checking in to see if you have any questions regarding your…" at bounding box center [735, 381] width 674 height 39
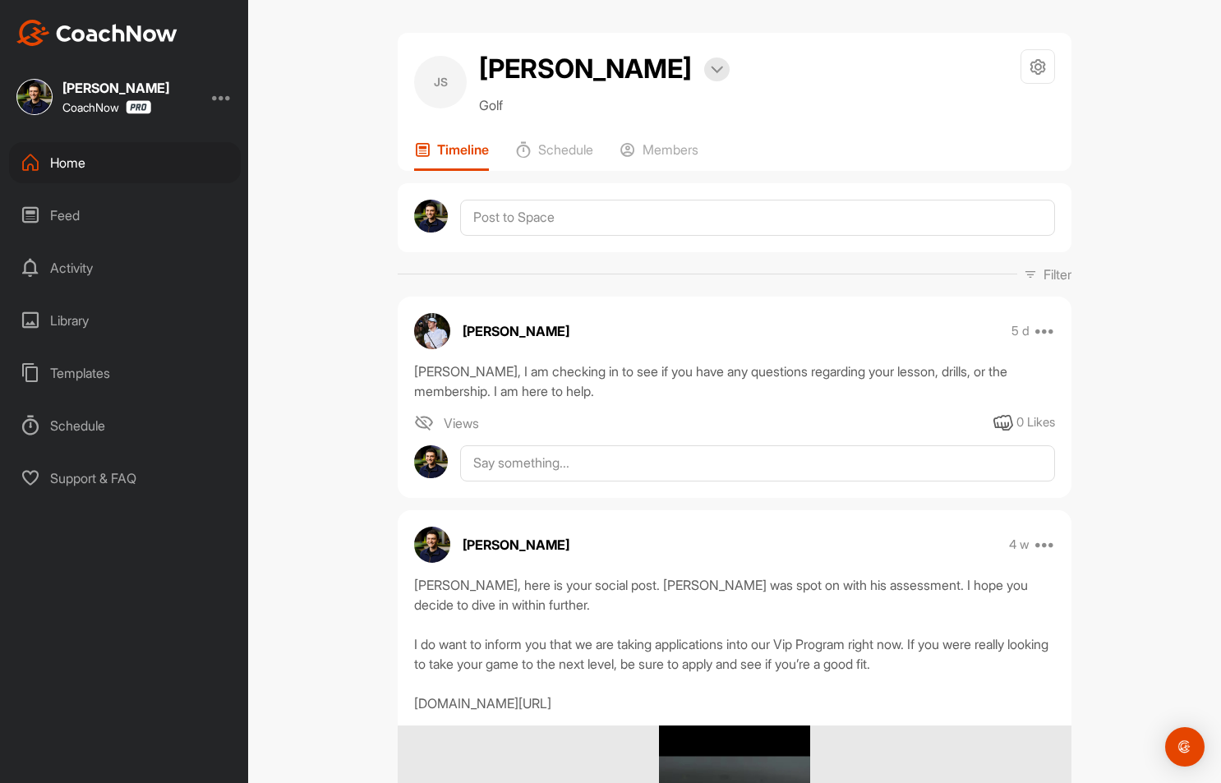
click at [372, 389] on div "JS [PERSON_NAME] Bookings Golf Space Settings Your Notifications Timeline Sched…" at bounding box center [734, 391] width 973 height 783
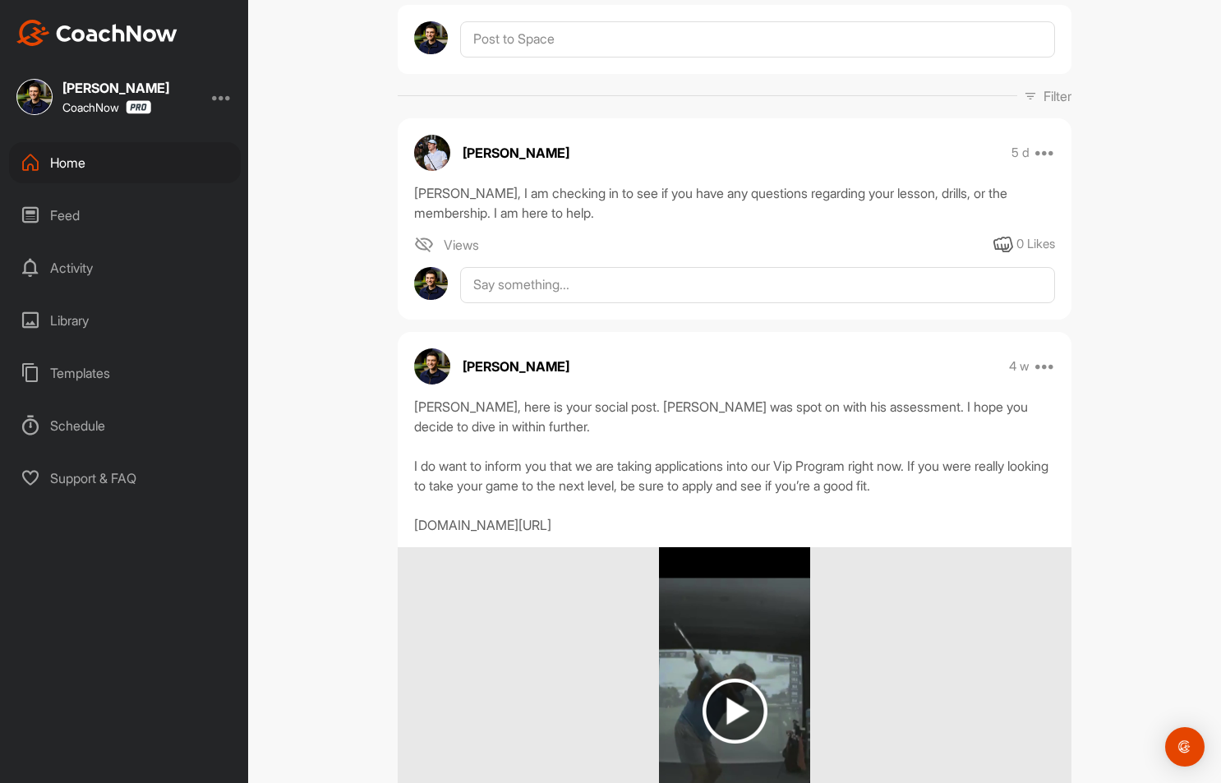
scroll to position [174, 0]
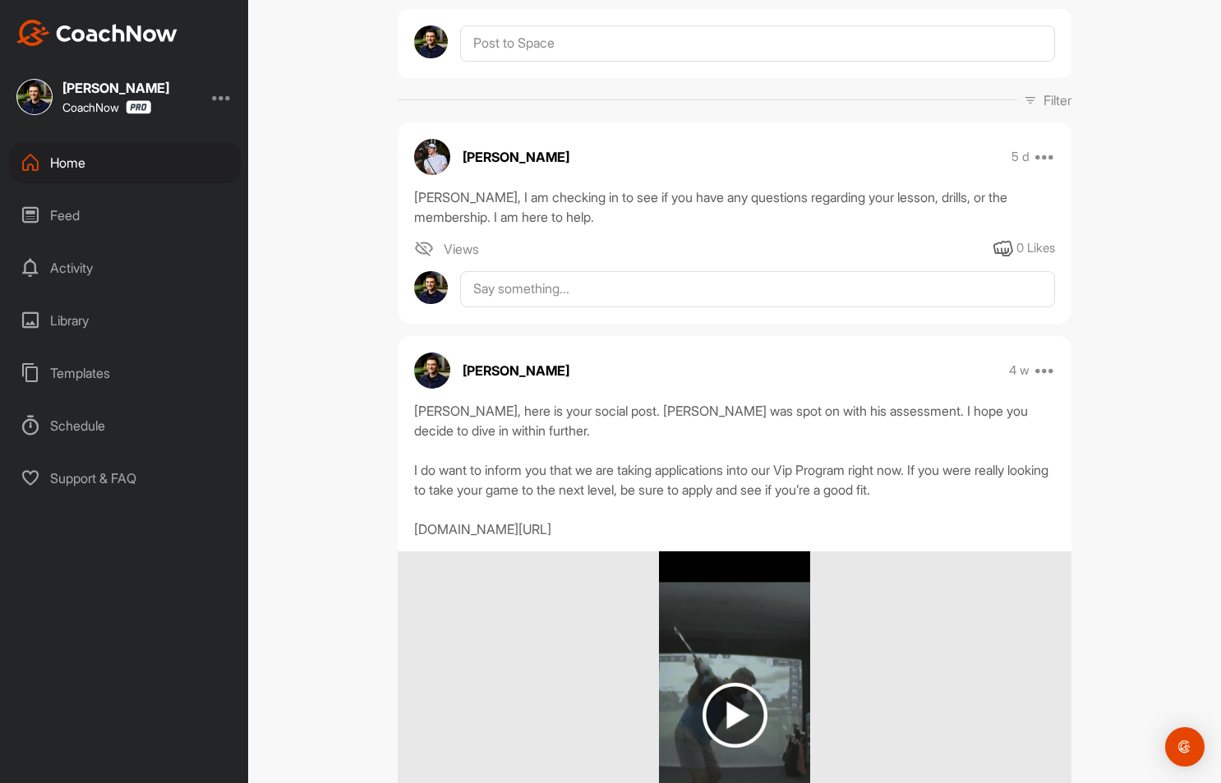
click at [632, 389] on div "[PERSON_NAME] 4 w Move to ... Copy to ... Edit Edit Tags Pin to top [PERSON_NAM…" at bounding box center [735, 657] width 674 height 642
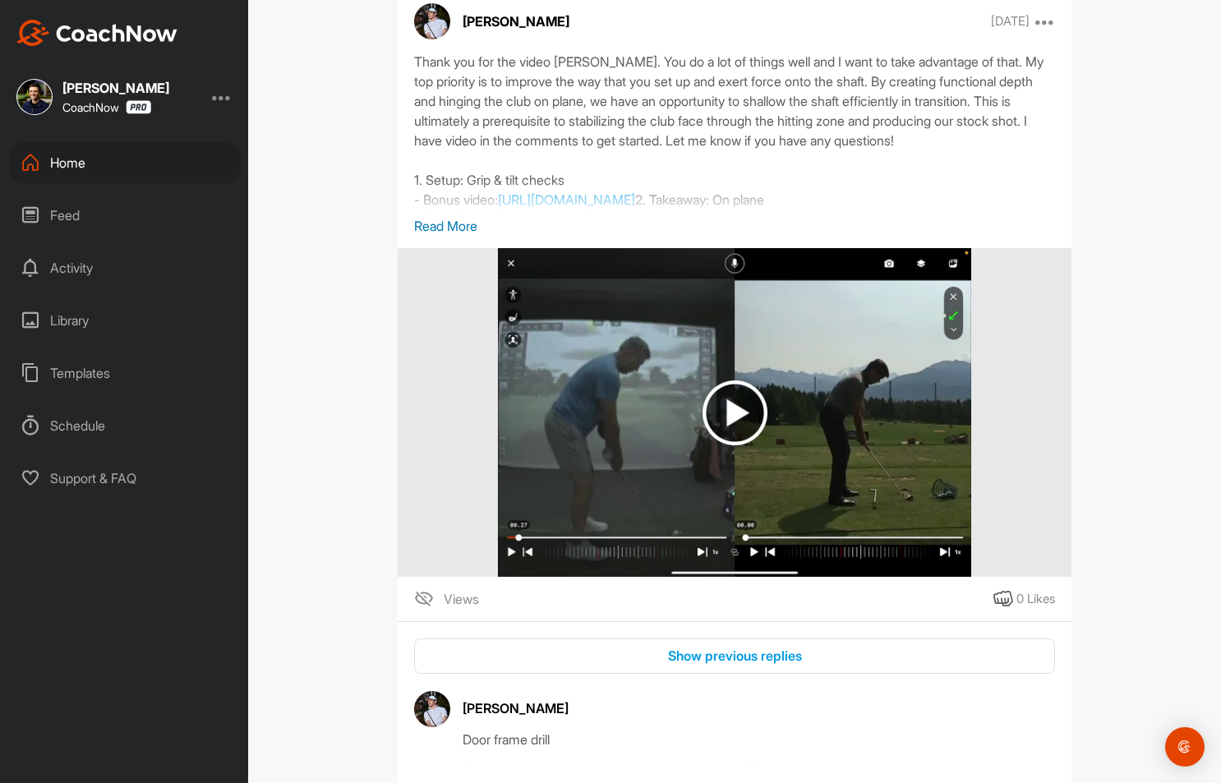
scroll to position [1631, 0]
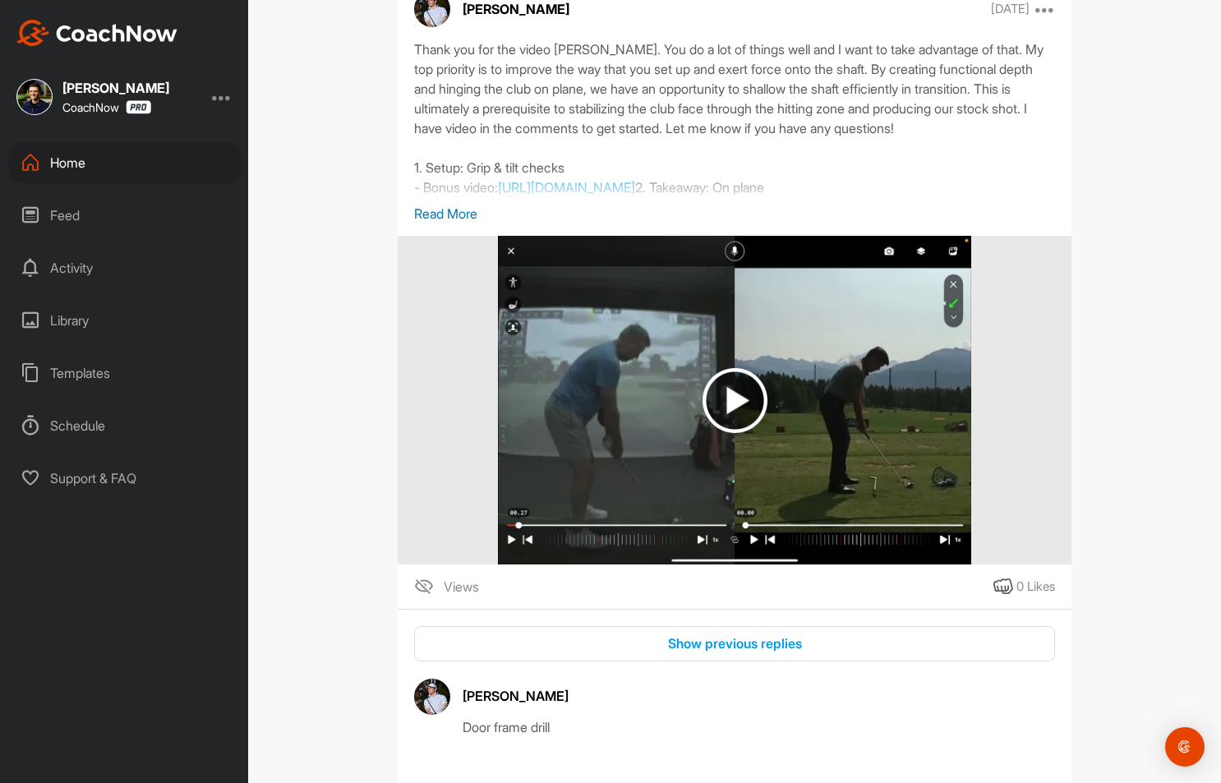
click at [430, 223] on p "Read More" at bounding box center [734, 214] width 641 height 20
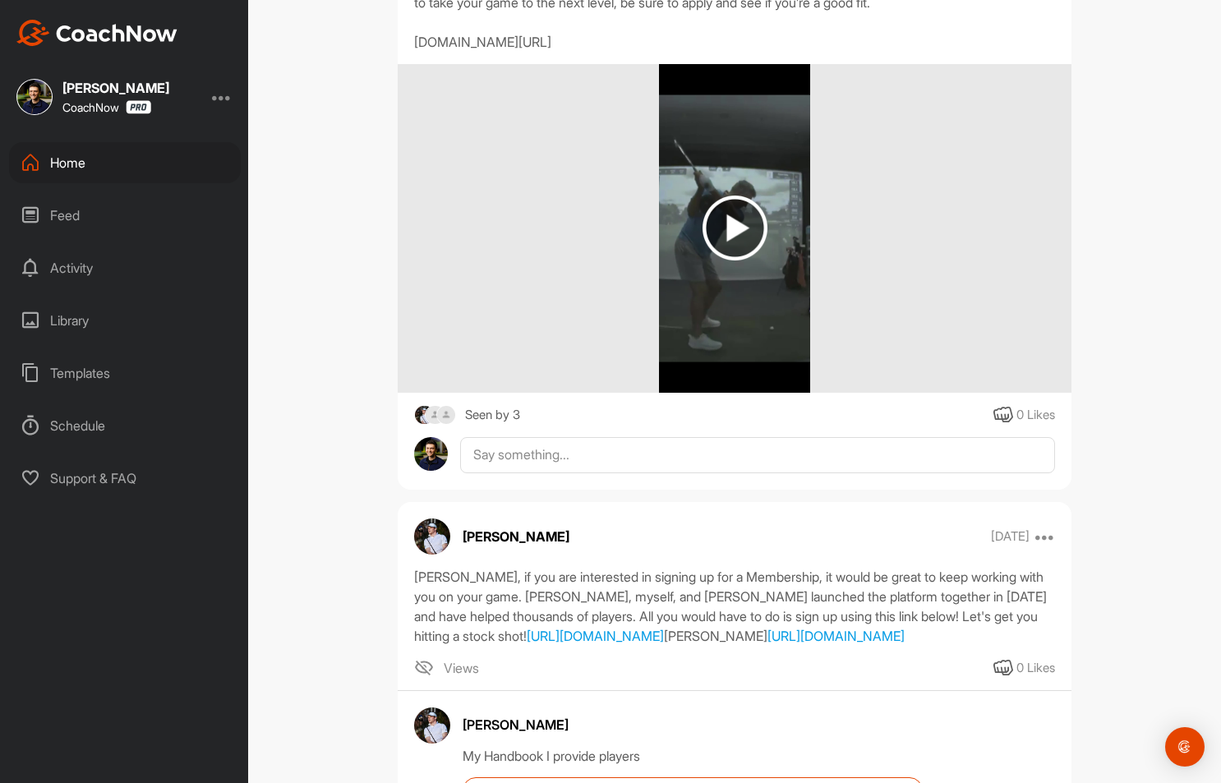
scroll to position [0, 0]
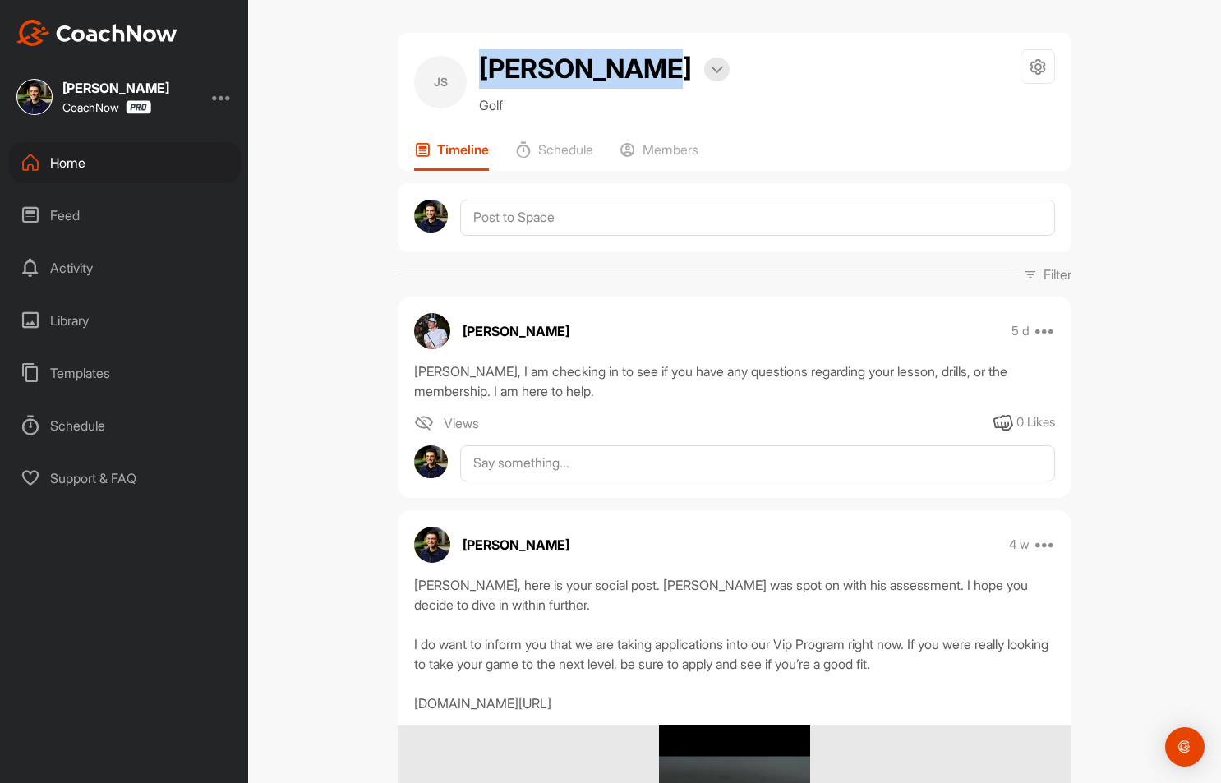
drag, startPoint x: 639, startPoint y: 72, endPoint x: 476, endPoint y: 73, distance: 163.5
click at [479, 73] on h2 "[PERSON_NAME]" at bounding box center [585, 68] width 213 height 39
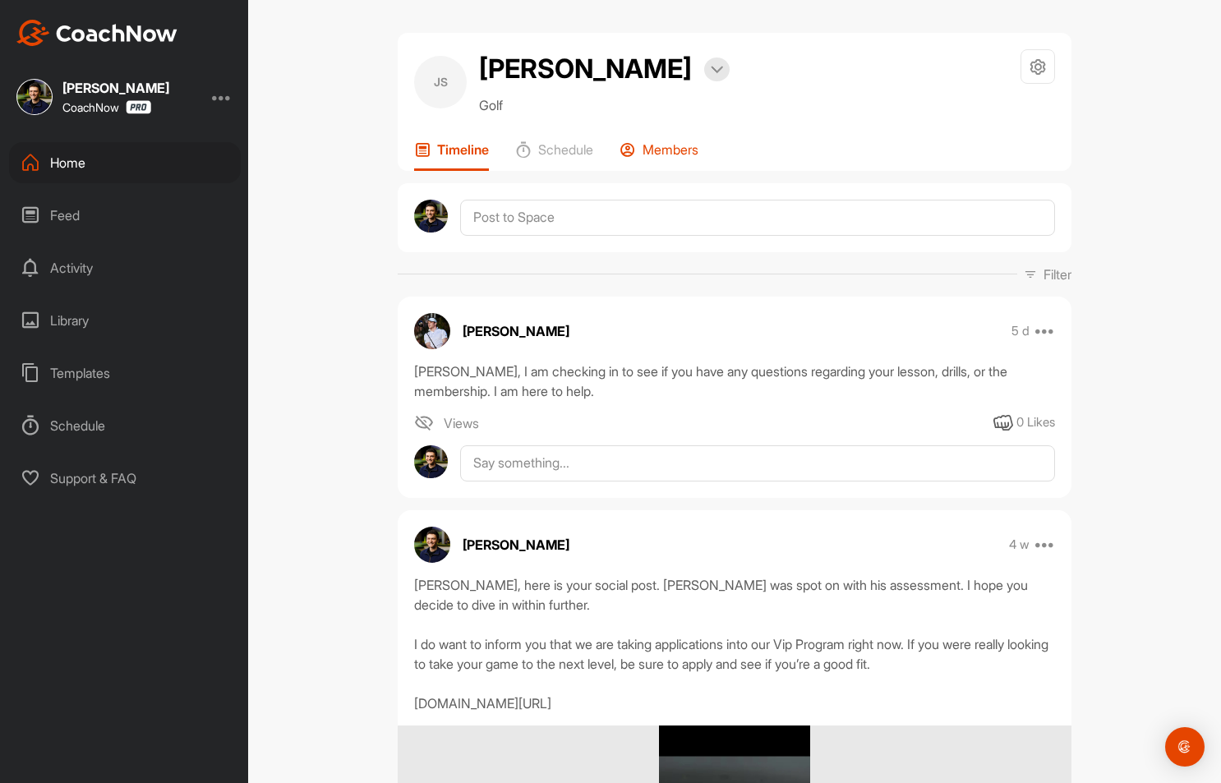
click at [670, 162] on div "Members" at bounding box center [658, 156] width 79 height 30
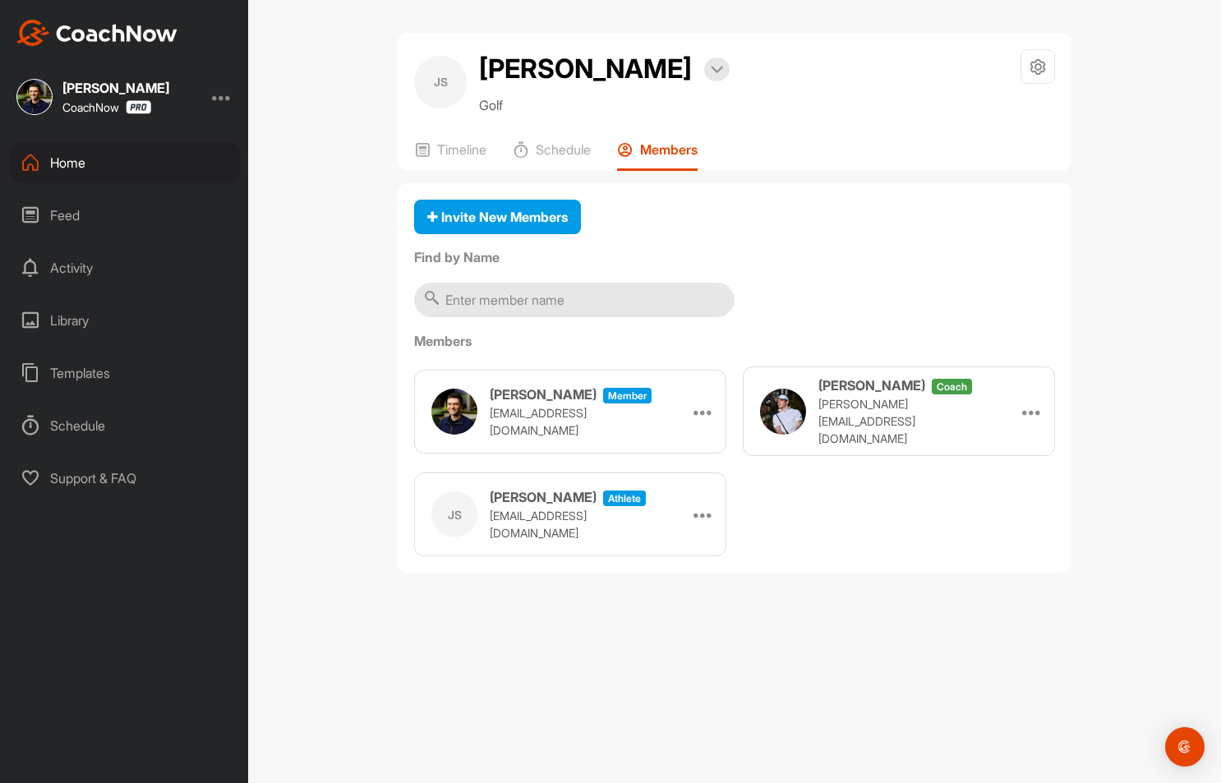
click at [135, 213] on div "Feed" at bounding box center [125, 215] width 232 height 41
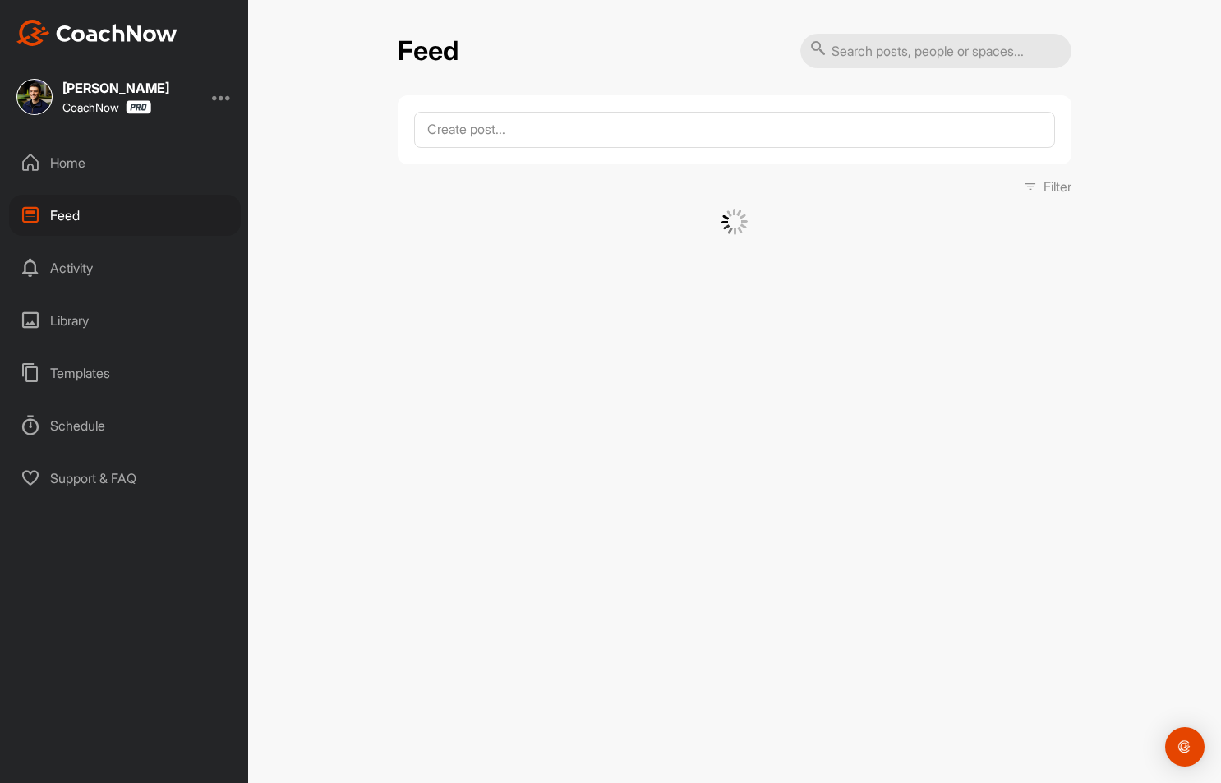
click at [959, 61] on input "text" at bounding box center [935, 51] width 271 height 35
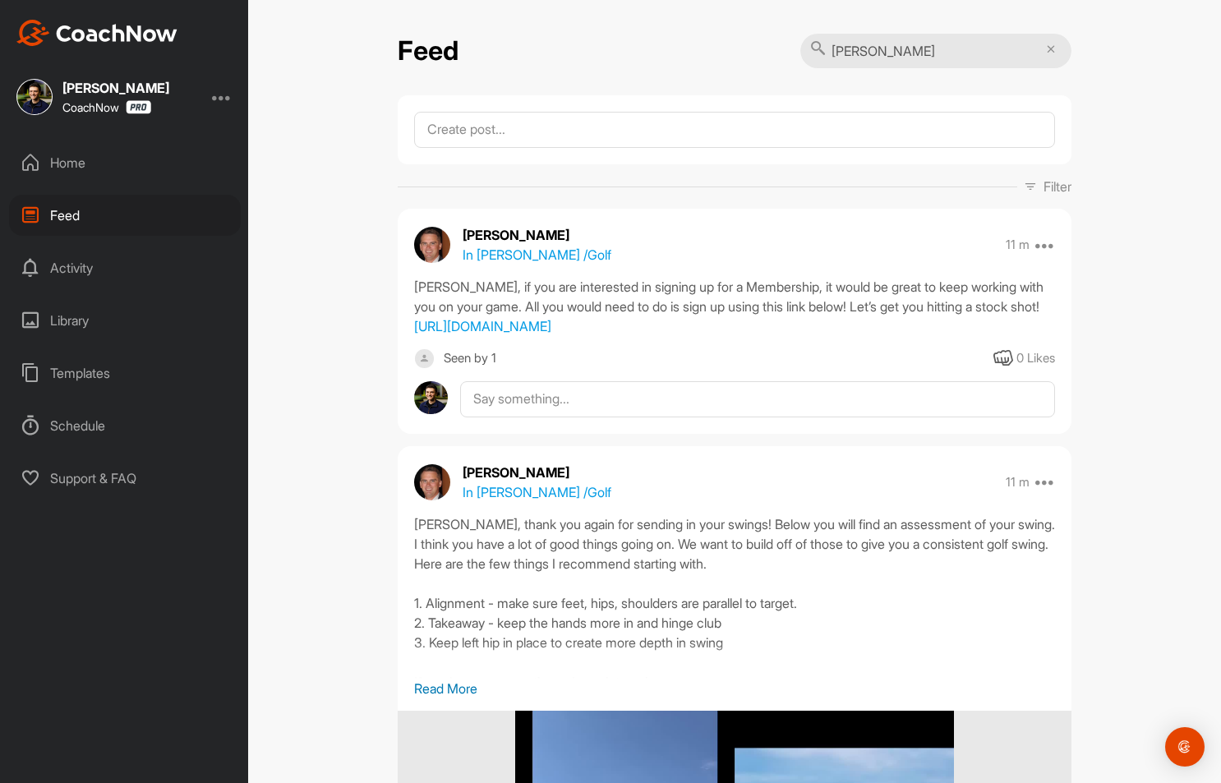
type input "[PERSON_NAME]"
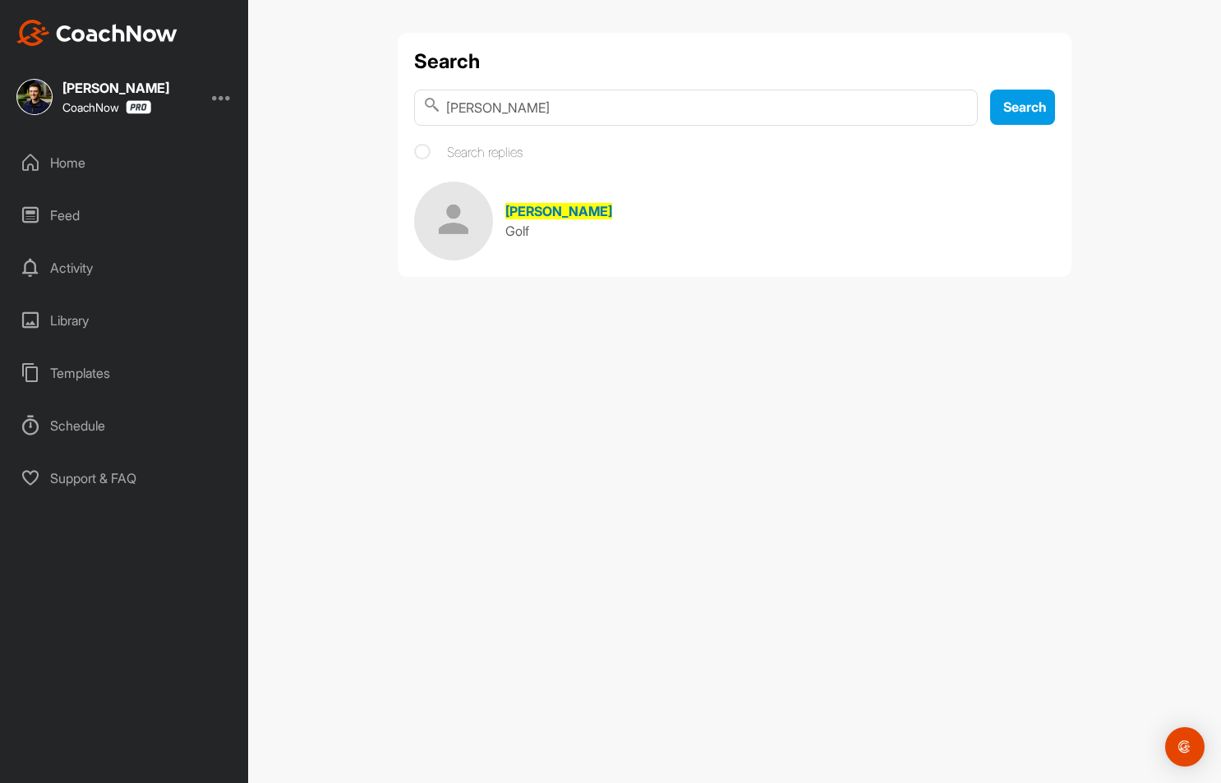
click at [463, 231] on img at bounding box center [453, 221] width 79 height 79
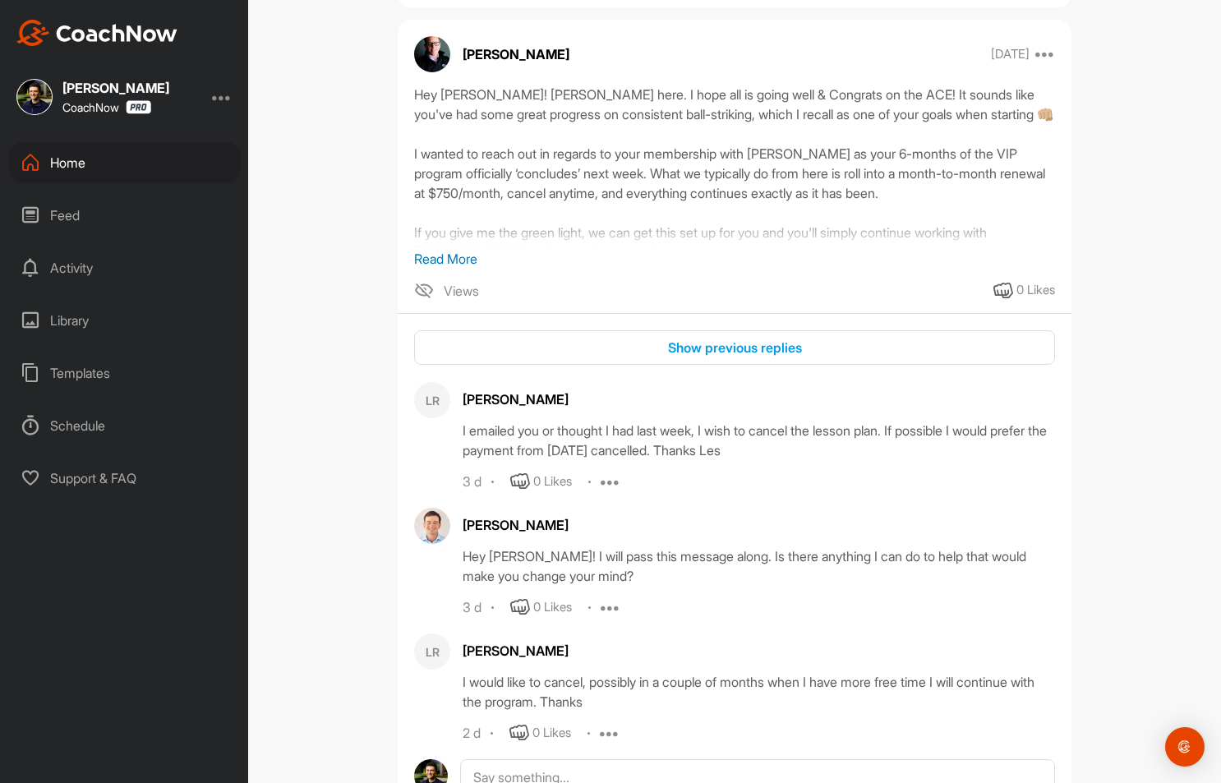
scroll to position [3989, 0]
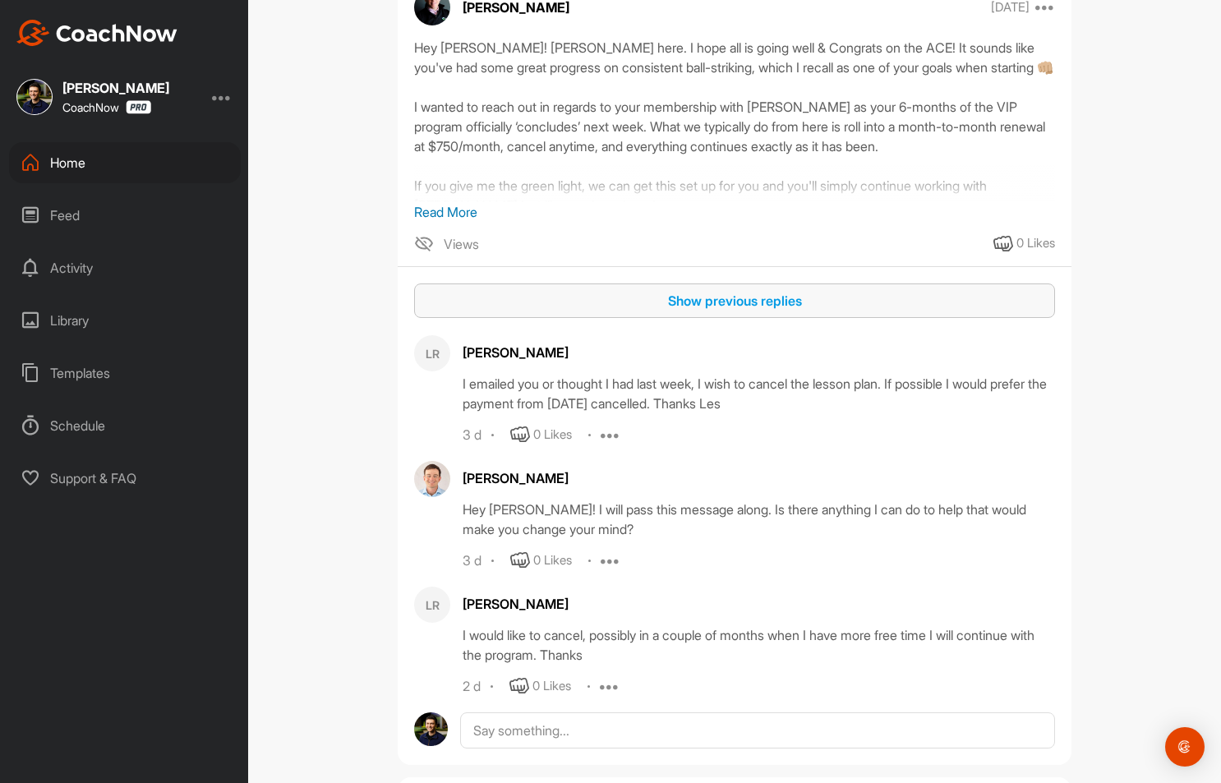
click at [643, 311] on div "Show previous replies" at bounding box center [734, 301] width 615 height 20
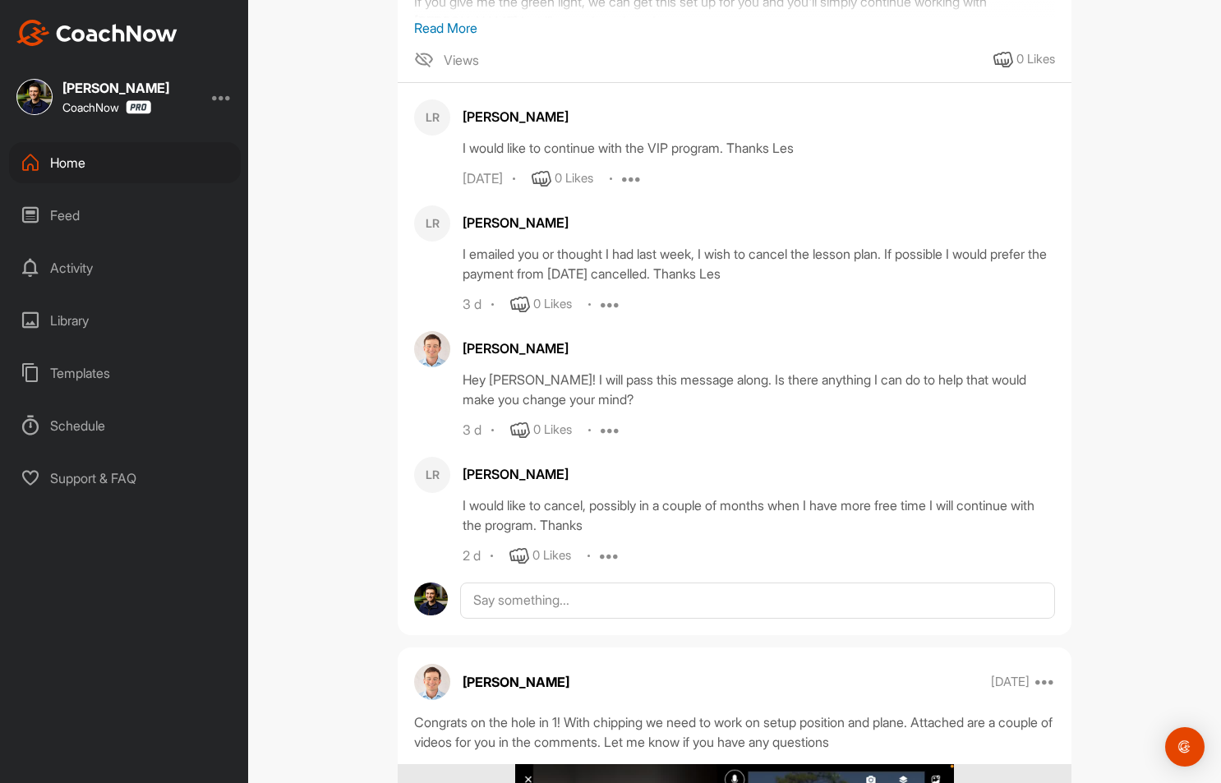
scroll to position [4171, 0]
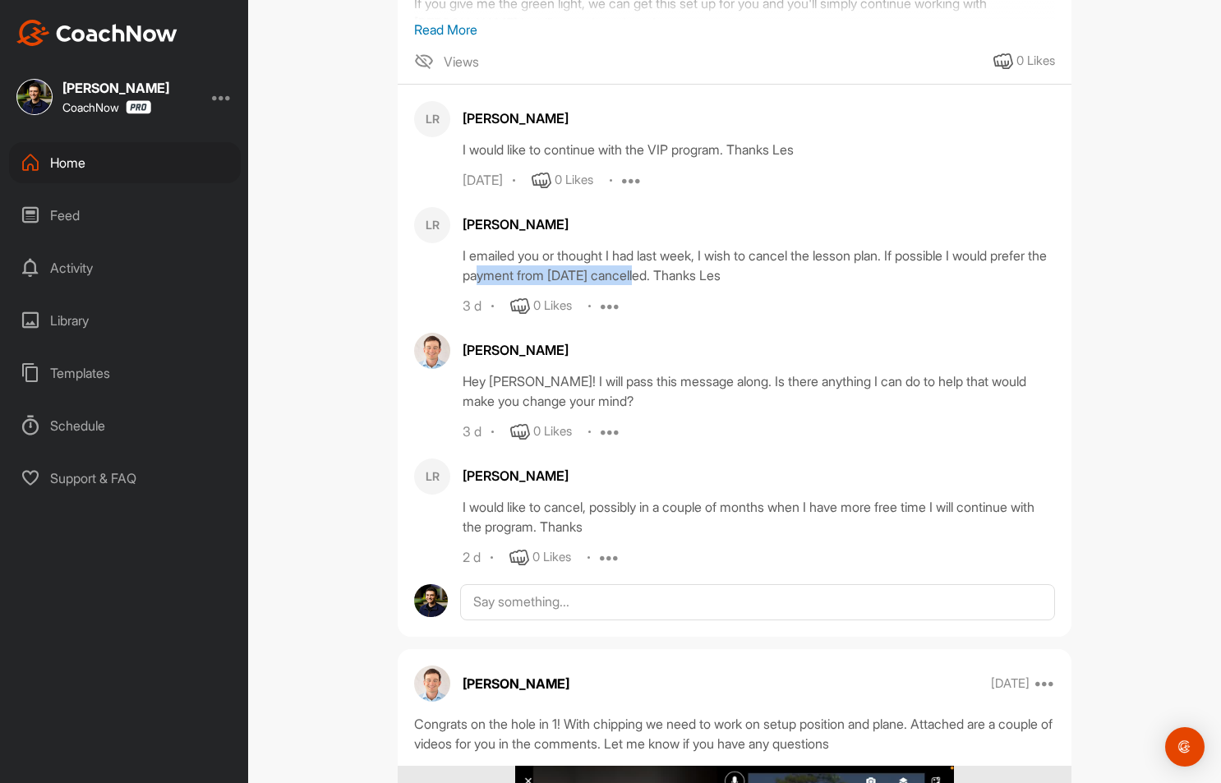
drag, startPoint x: 517, startPoint y: 355, endPoint x: 702, endPoint y: 355, distance: 185.7
click at [702, 285] on div "I emailed you or thought I had last week, I wish to cancel the lesson plan. If …" at bounding box center [759, 265] width 592 height 39
drag, startPoint x: 740, startPoint y: 357, endPoint x: 516, endPoint y: 352, distance: 224.3
click at [516, 285] on div "I emailed you or thought I had last week, I wish to cancel the lesson plan. If …" at bounding box center [759, 265] width 592 height 39
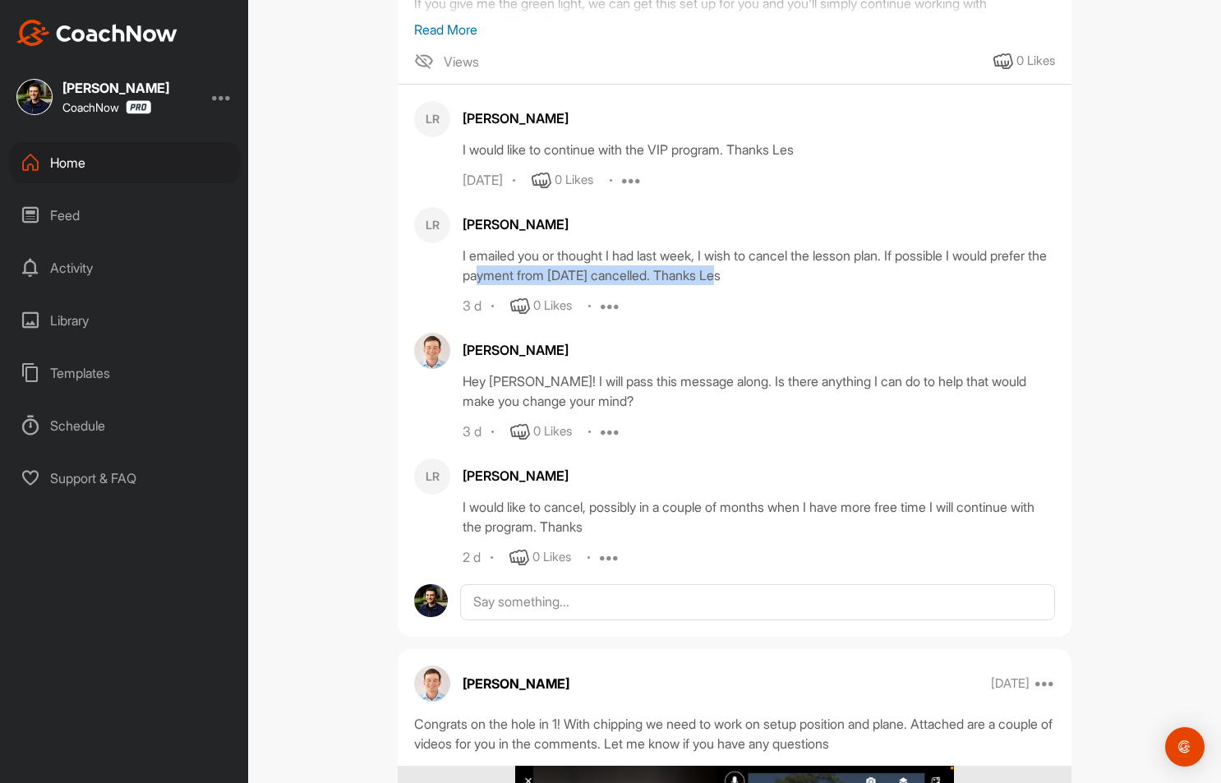
click at [516, 285] on div "I emailed you or thought I had last week, I wish to cancel the lesson plan. If …" at bounding box center [759, 265] width 592 height 39
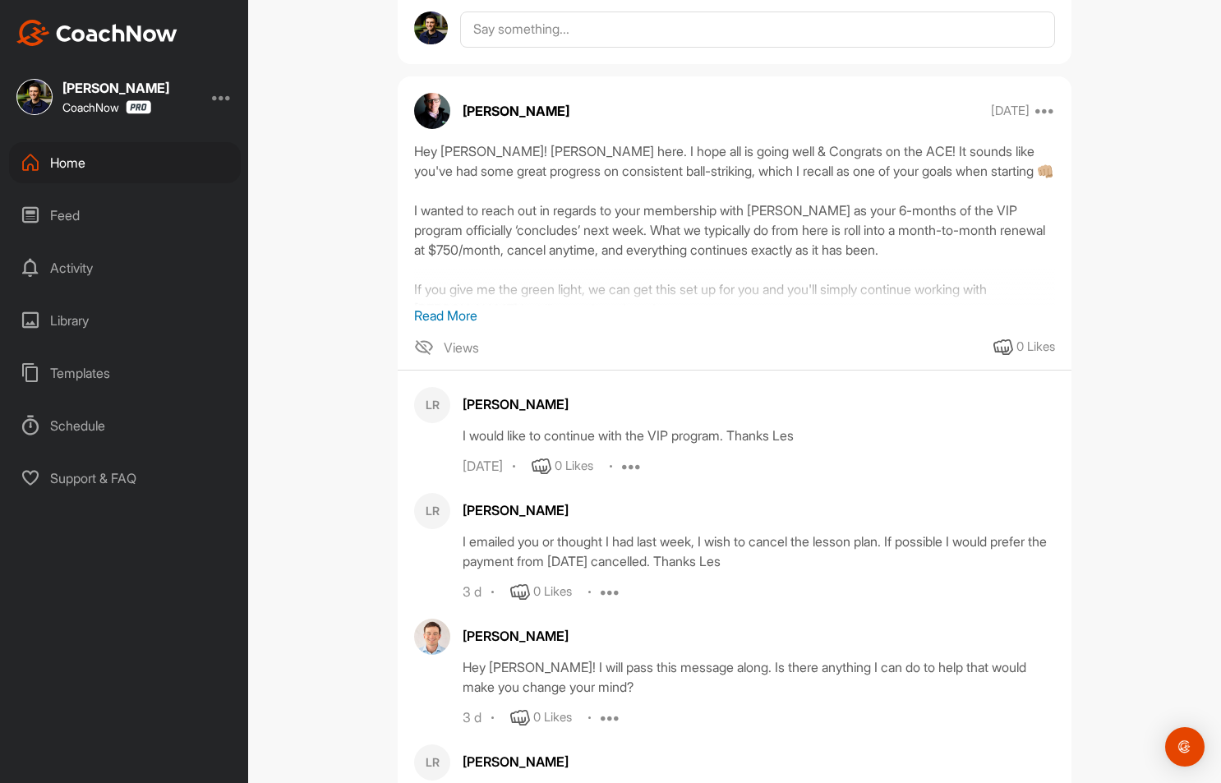
scroll to position [3887, 0]
click at [444, 324] on p "Read More" at bounding box center [734, 314] width 641 height 20
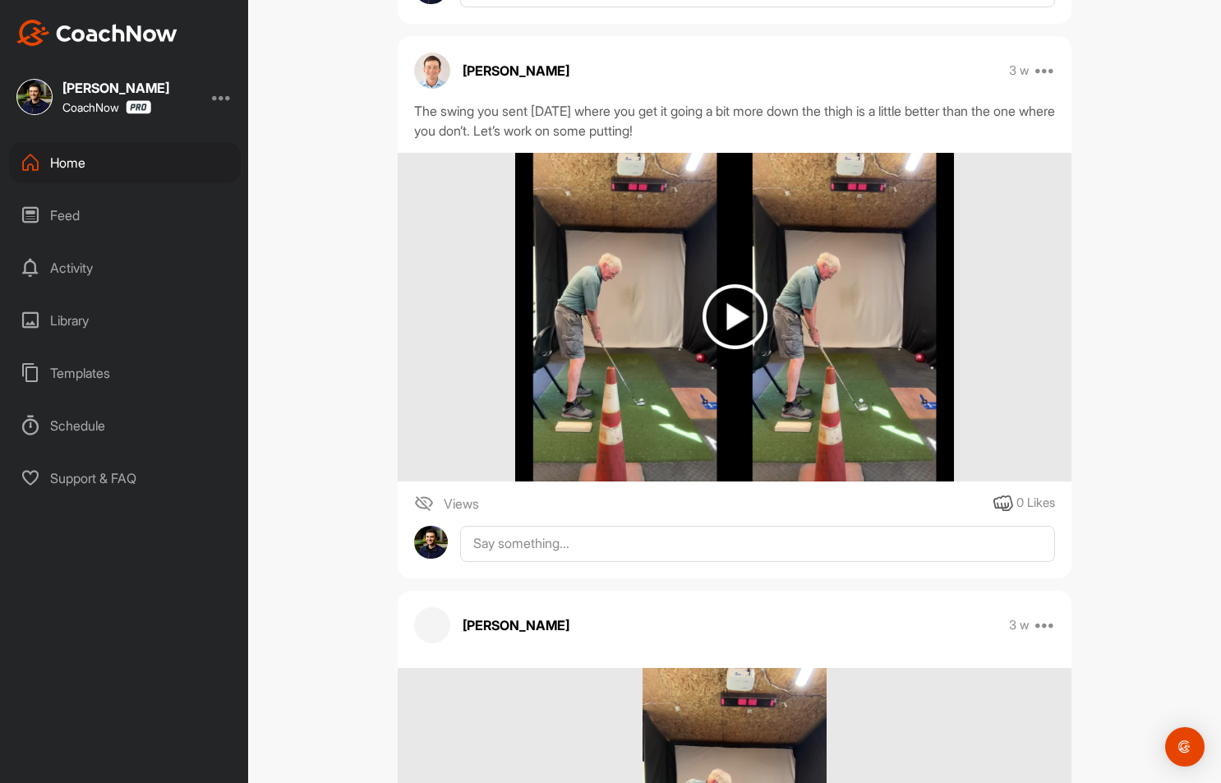
scroll to position [517, 0]
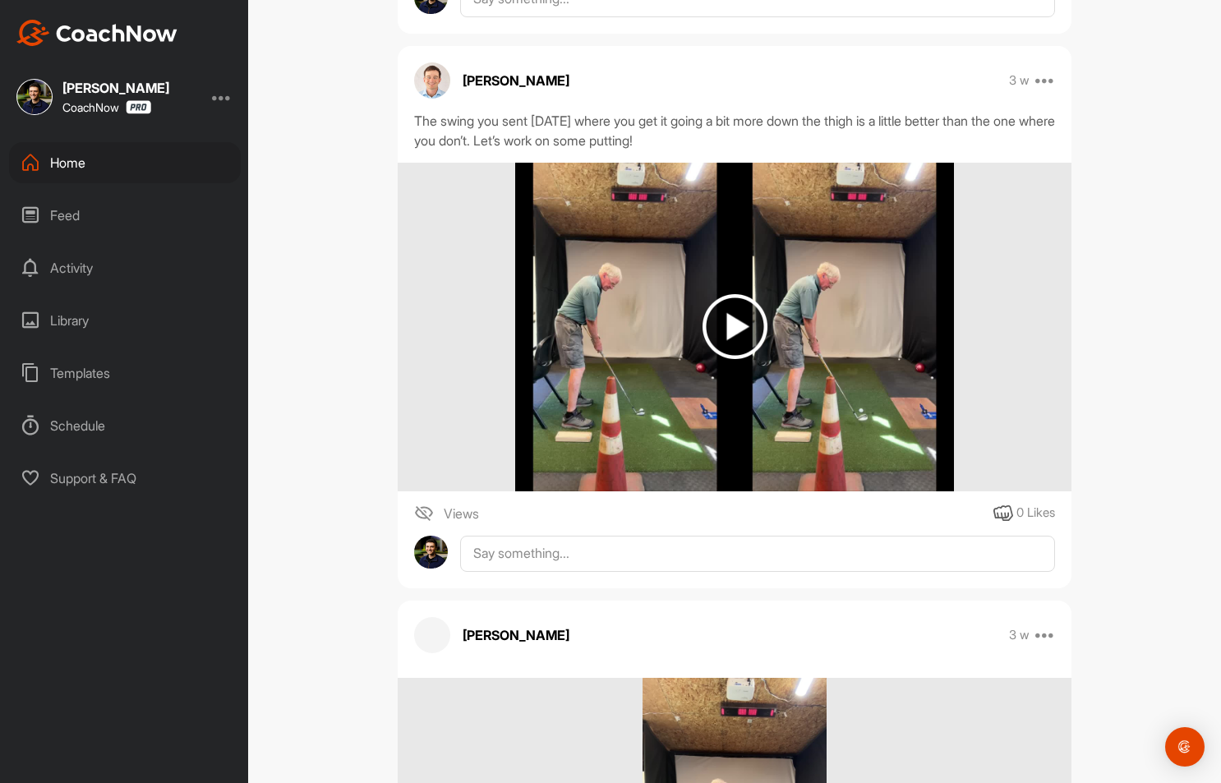
click at [716, 359] on img at bounding box center [734, 326] width 65 height 65
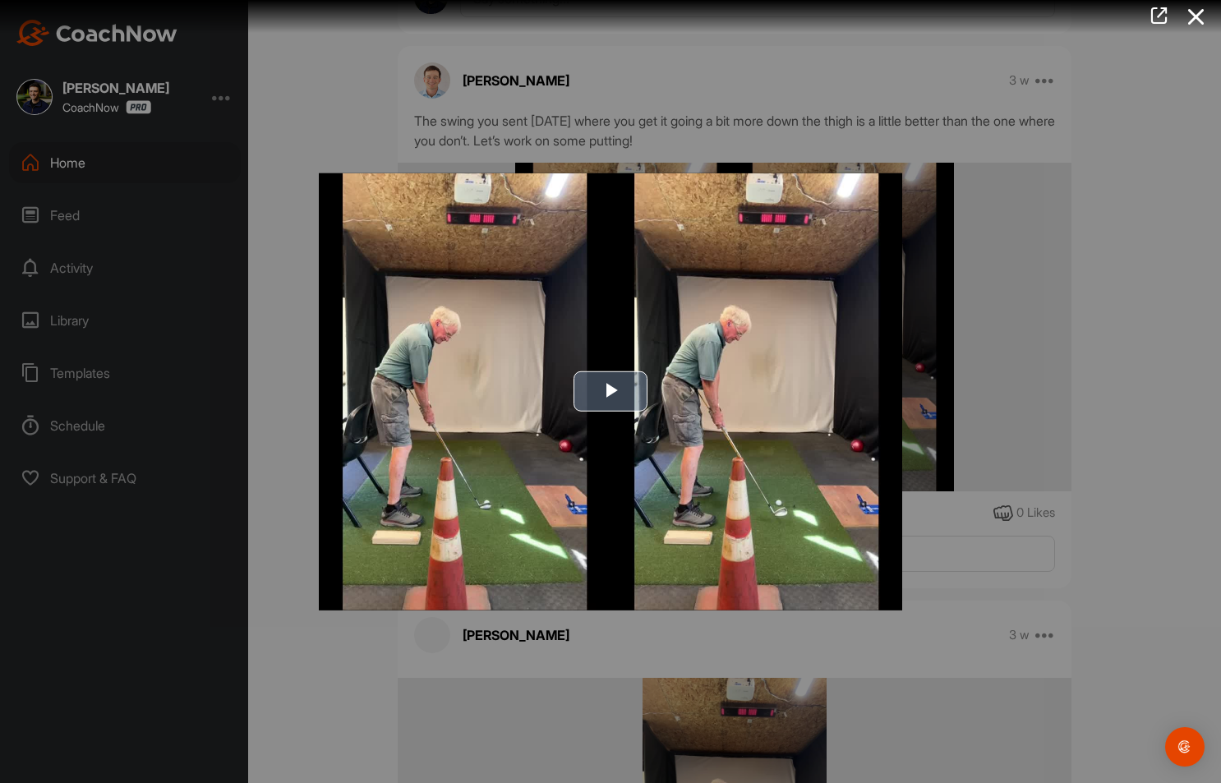
click at [653, 405] on img "Video Player" at bounding box center [610, 392] width 583 height 438
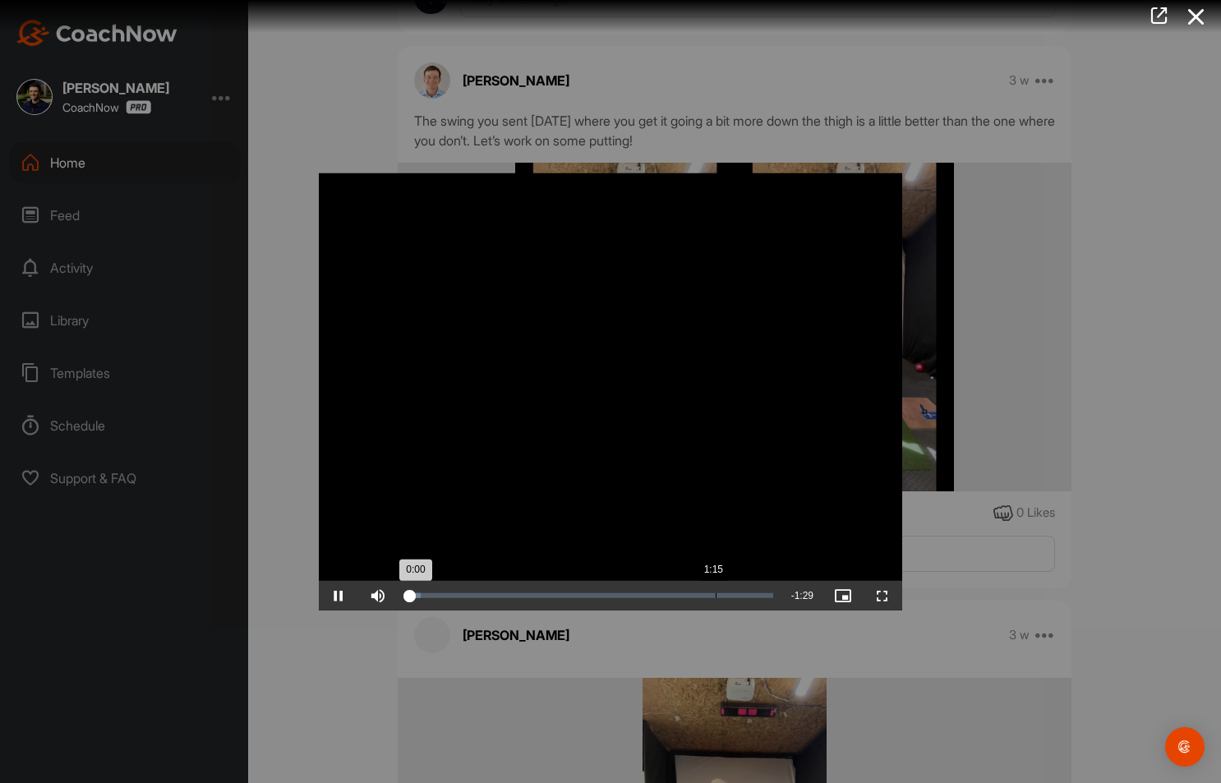
click at [716, 597] on div "1:15" at bounding box center [716, 595] width 1 height 5
click at [698, 399] on video "Video Player" at bounding box center [610, 392] width 583 height 438
click at [955, 296] on div at bounding box center [610, 391] width 1221 height 783
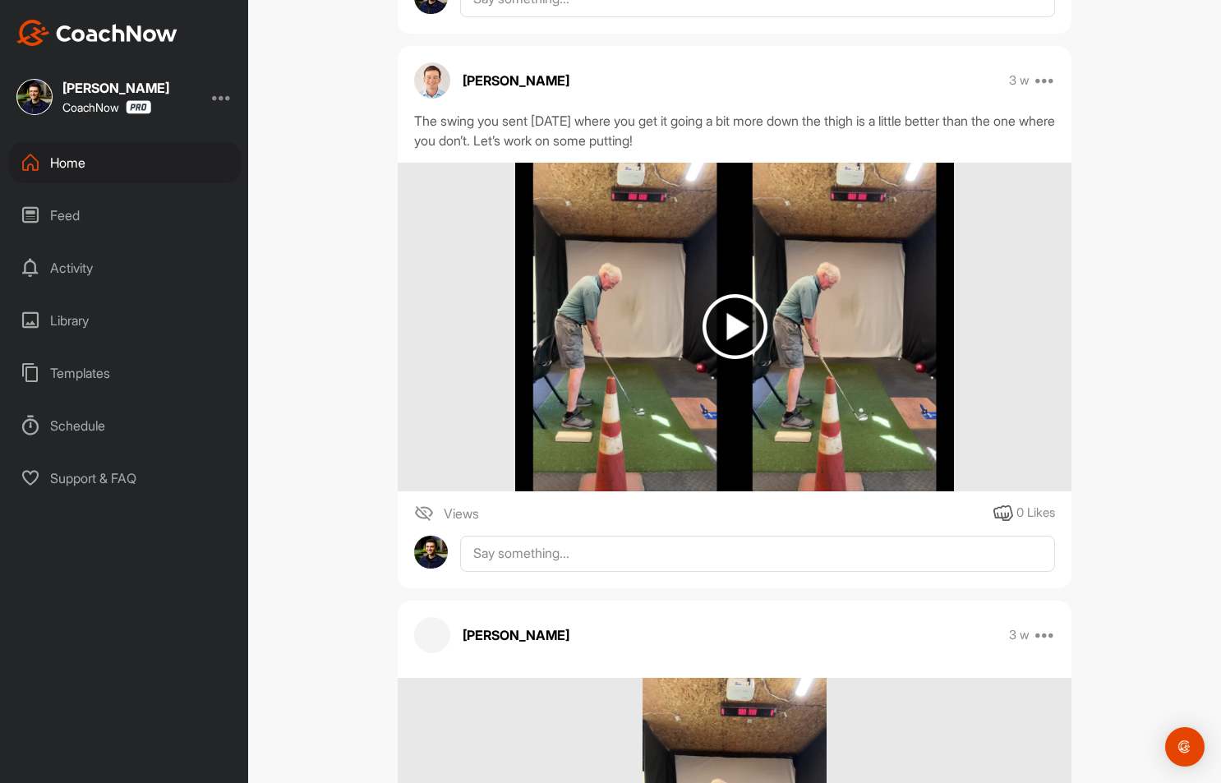
click at [352, 351] on div "LR [PERSON_NAME] Bookings Golf Space Settings Your Notifications Leave Space Ti…" at bounding box center [734, 391] width 973 height 783
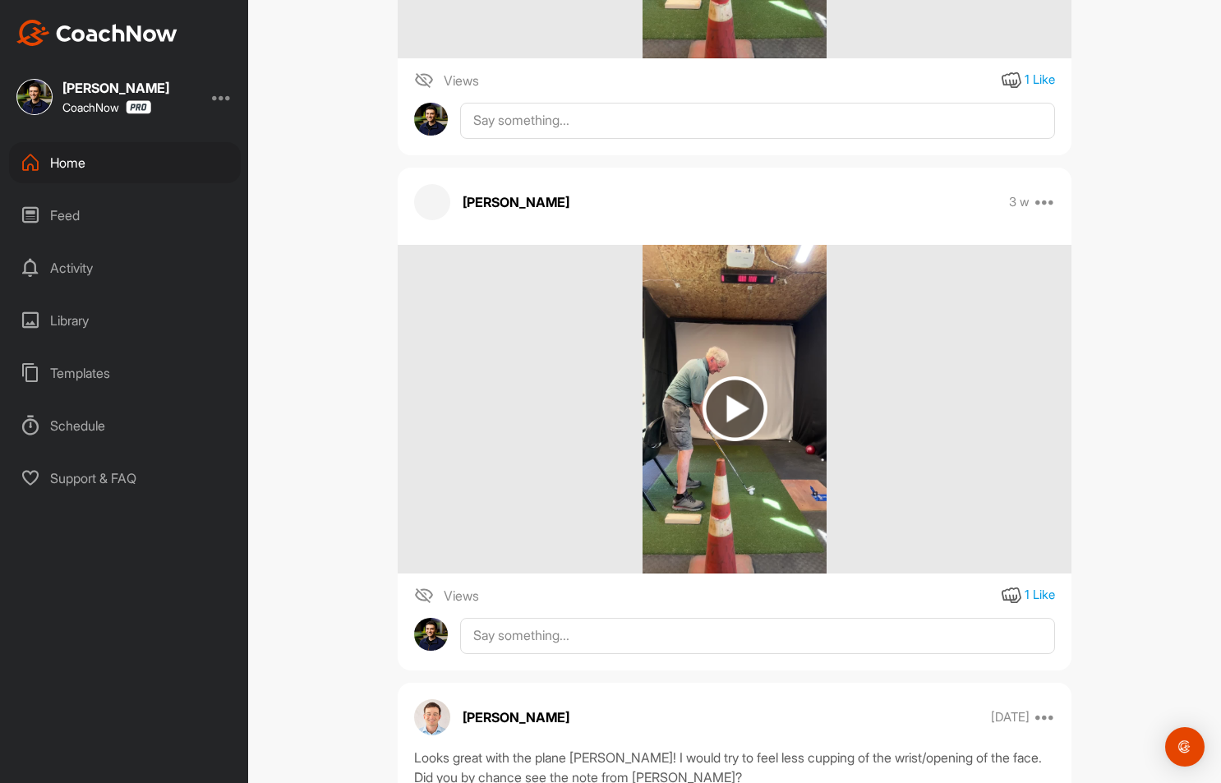
scroll to position [1497, 0]
